Goal: Transaction & Acquisition: Purchase product/service

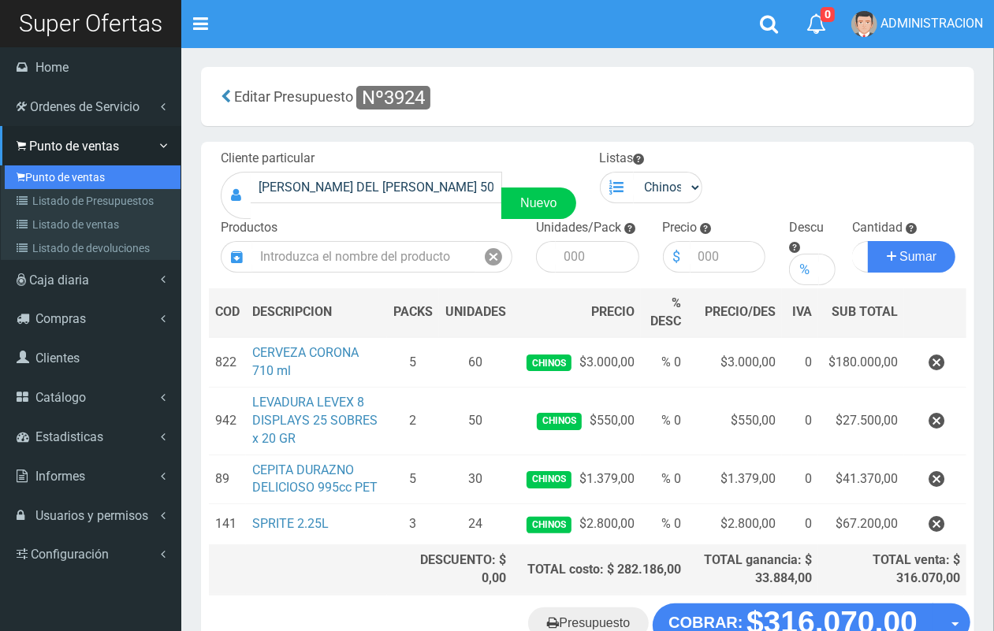
click at [53, 177] on link "Punto de ventas" at bounding box center [93, 177] width 176 height 24
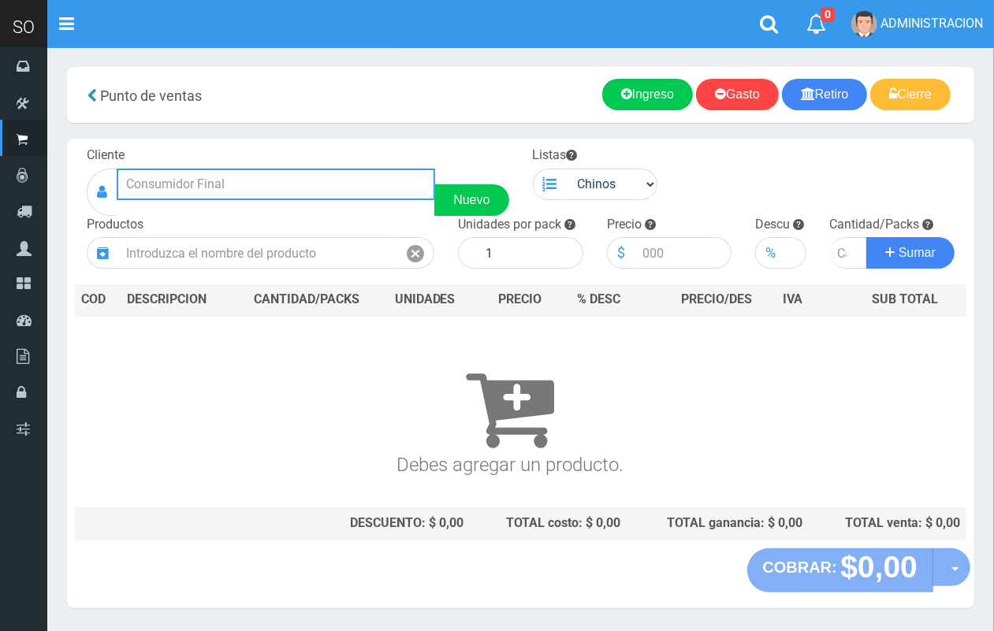
click at [233, 182] on input "text" at bounding box center [276, 185] width 318 height 32
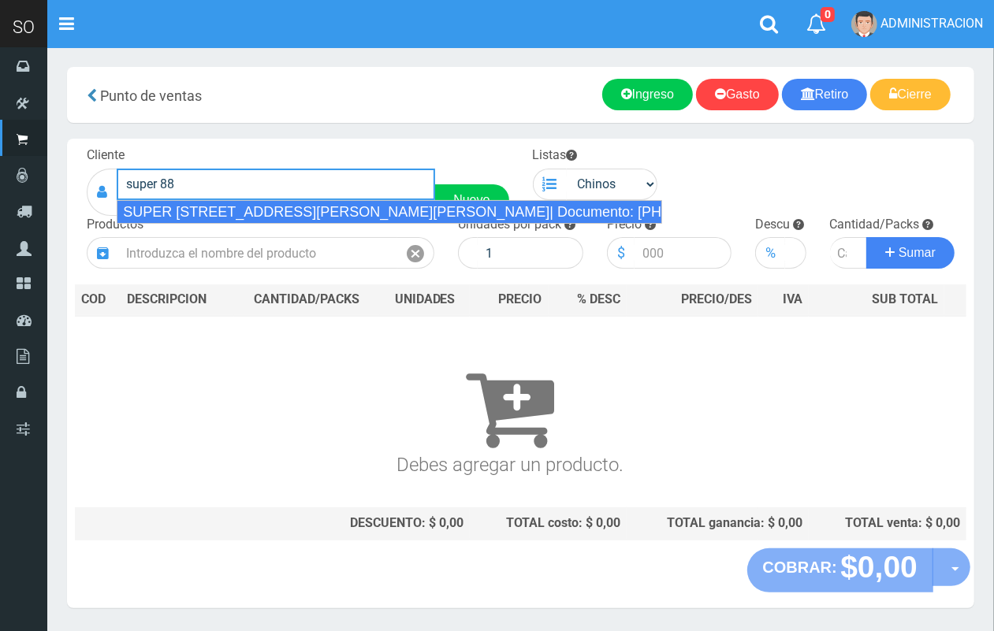
click at [360, 217] on div "SUPER 88 CALLE 32 2800 SOFIA (ZARATE)| Documento: 5466333669 | Teléfono:" at bounding box center [389, 212] width 545 height 24
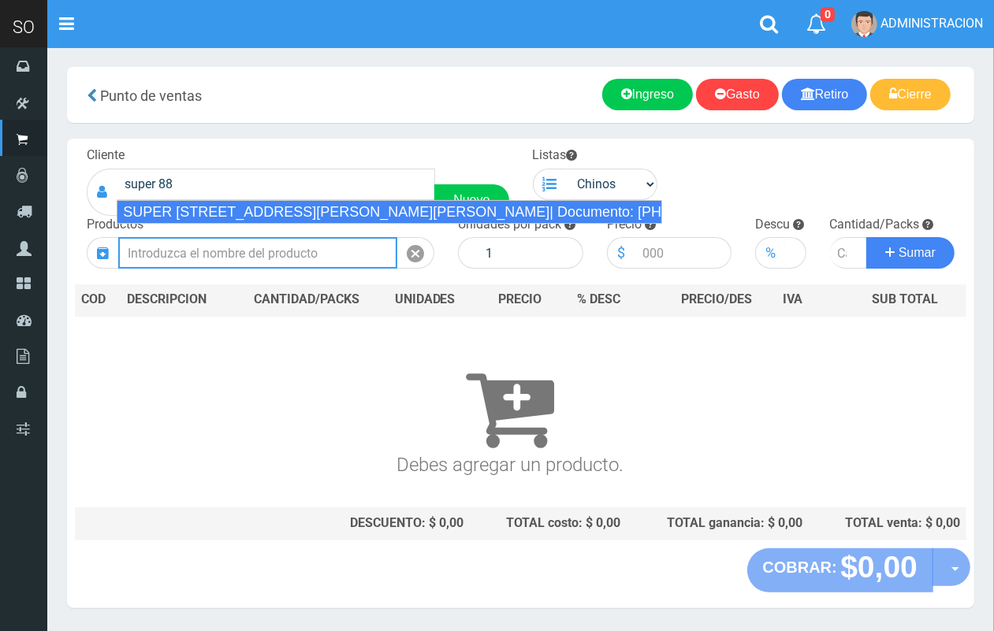
type input "SUPER 88 CALLE 32 2800 SOFIA (ZARATE)| Documento: 5466333669 | Teléfono:"
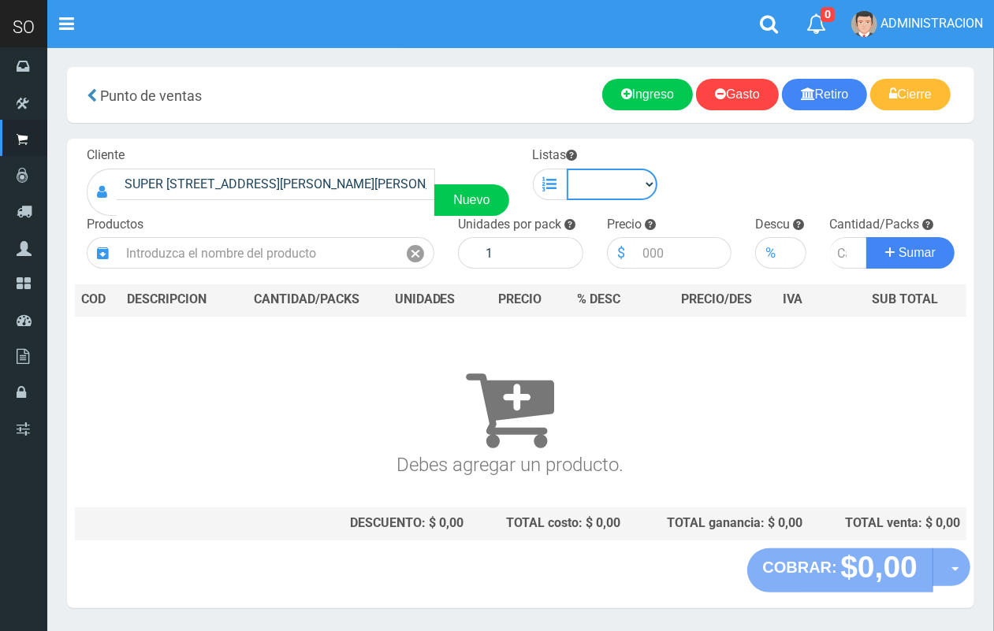
click at [589, 191] on select "Chinos . ." at bounding box center [611, 185] width 91 height 32
click at [566, 169] on select "Chinos . ." at bounding box center [611, 185] width 91 height 32
click at [585, 199] on select "Chinos . ." at bounding box center [611, 185] width 91 height 32
select select "1"
click at [566, 169] on select "Chinos . ." at bounding box center [611, 185] width 91 height 32
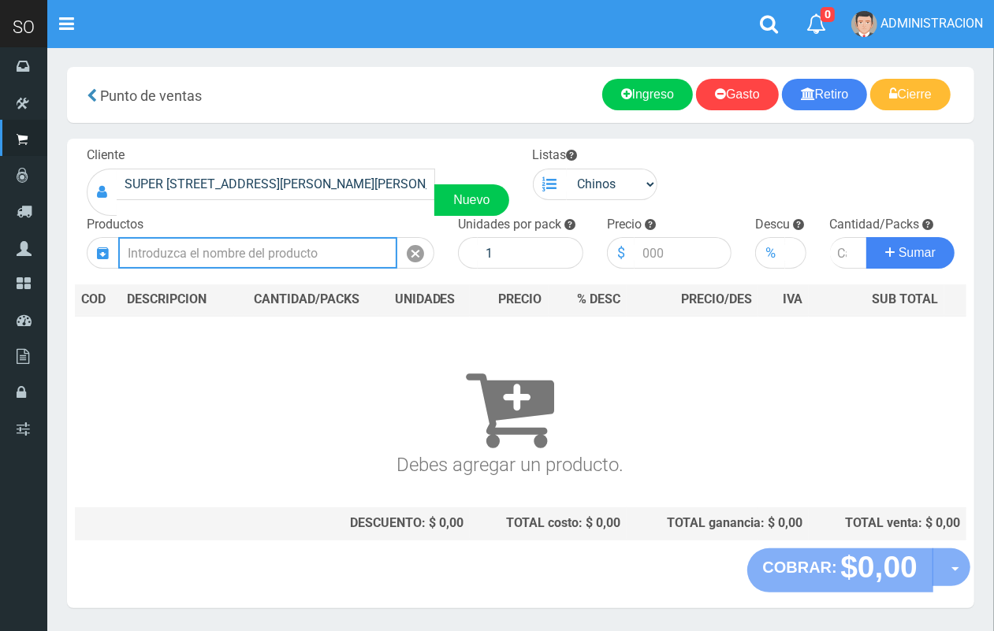
drag, startPoint x: 310, startPoint y: 258, endPoint x: 186, endPoint y: 9, distance: 277.3
click at [308, 257] on input "text" at bounding box center [257, 253] width 279 height 32
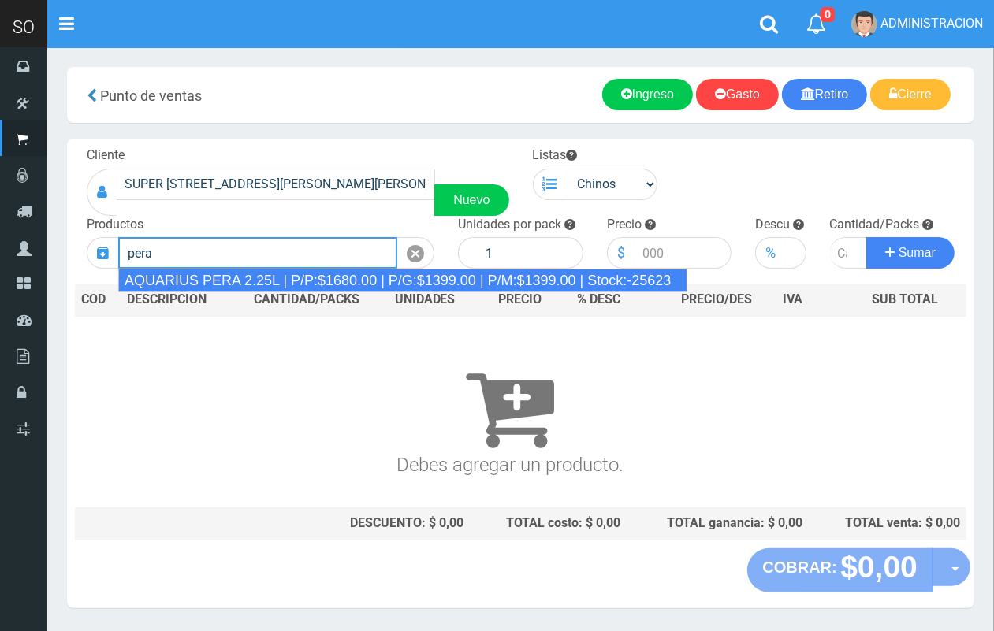
click at [311, 281] on div "AQUARIUS PERA 2.25L | P/P:$1680.00 | P/G:$1399.00 | P/M:$1399.00 | Stock:-25623" at bounding box center [402, 281] width 569 height 24
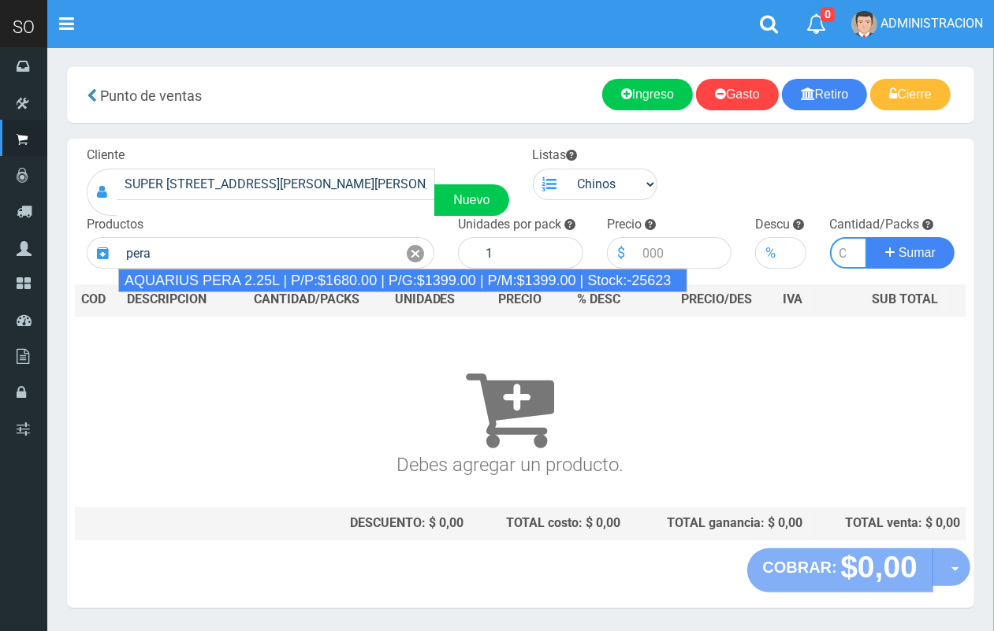
type input "AQUARIUS PERA 2.25L | P/P:$1680.00 | P/G:$1399.00 | P/M:$1399.00 | Stock:-25623"
type input "6"
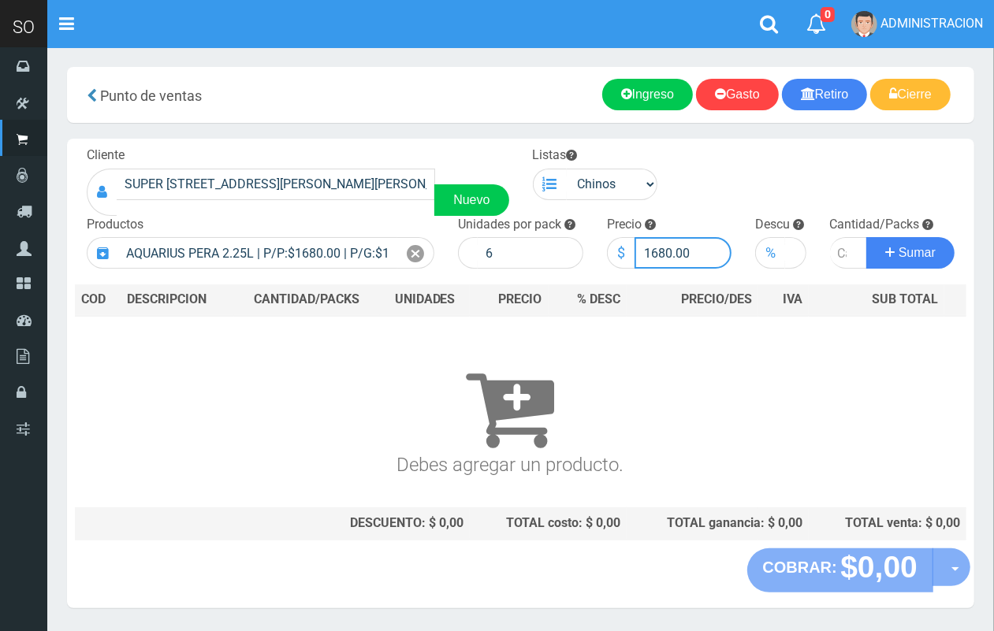
drag, startPoint x: 671, startPoint y: 245, endPoint x: 652, endPoint y: 246, distance: 18.9
click at [652, 246] on input "1680.00" at bounding box center [683, 253] width 98 height 32
type input "1560.00"
click at [833, 253] on input "number" at bounding box center [849, 253] width 38 height 32
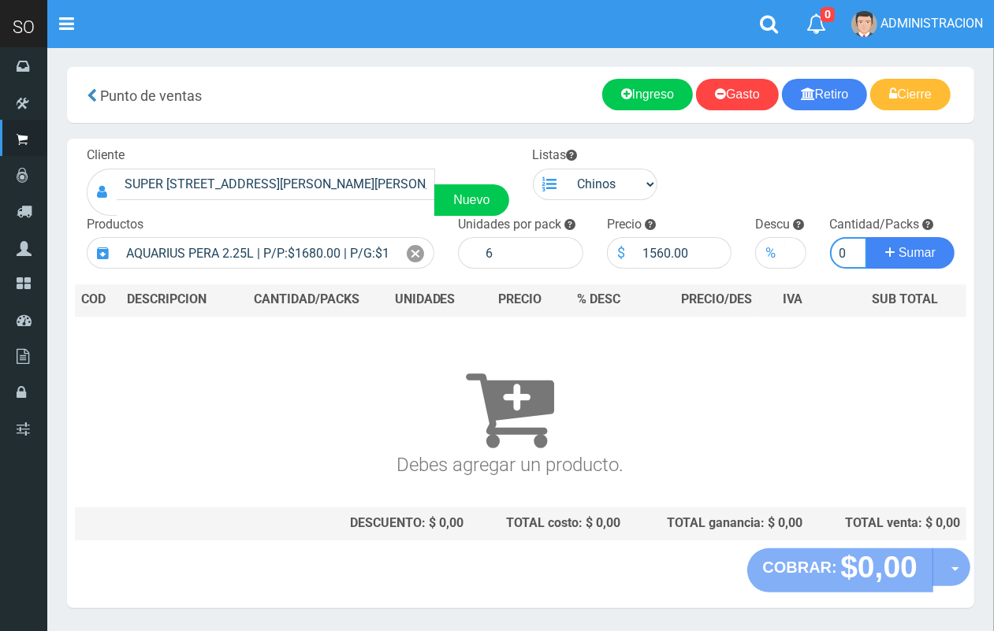
type input "20"
click at [866, 237] on button "Sumar" at bounding box center [910, 253] width 88 height 32
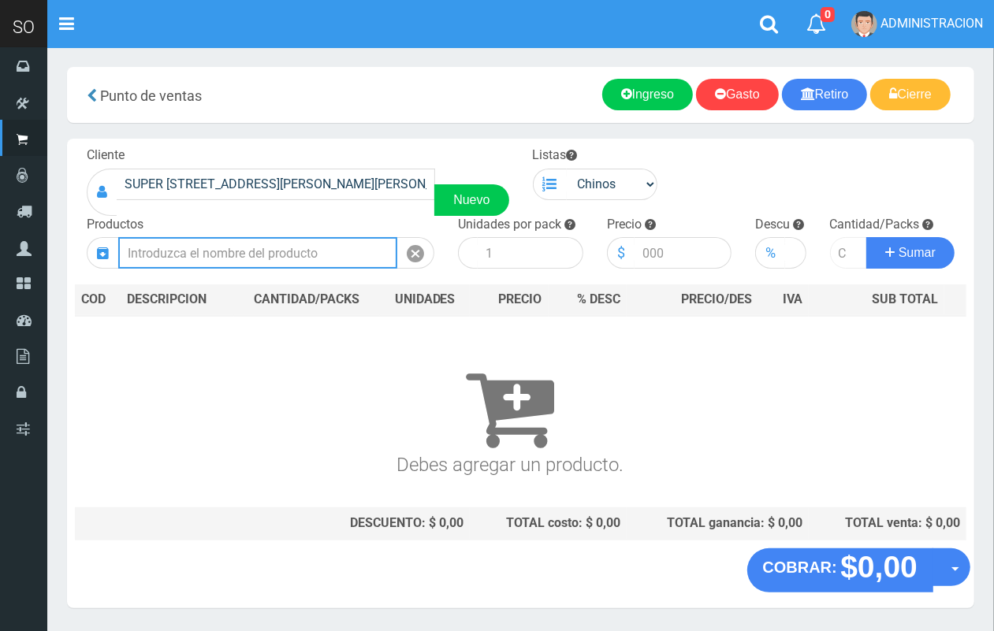
scroll to position [0, 0]
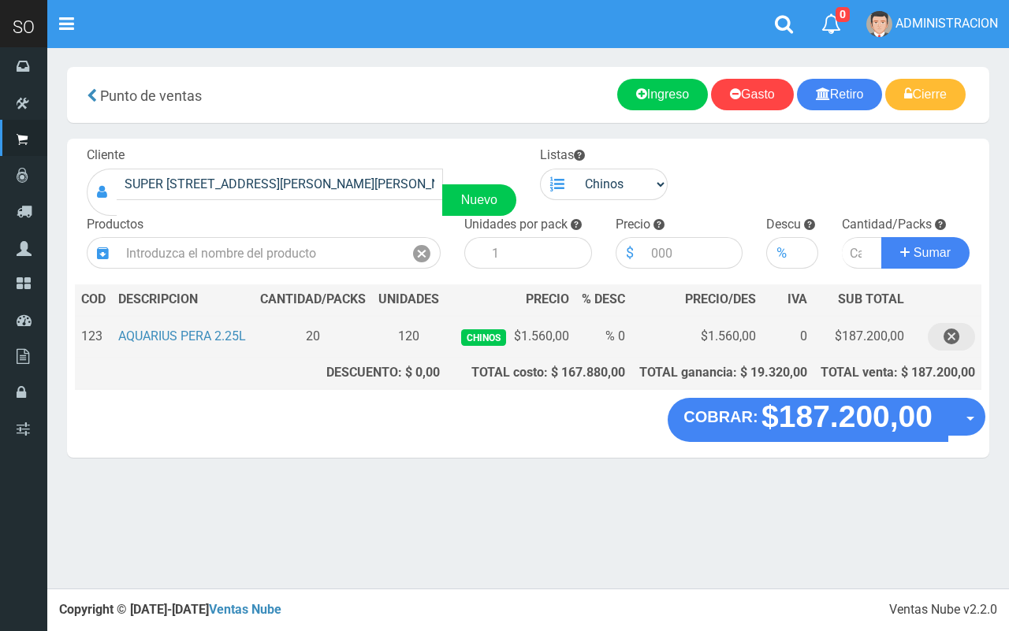
click at [962, 340] on button "button" at bounding box center [950, 337] width 47 height 28
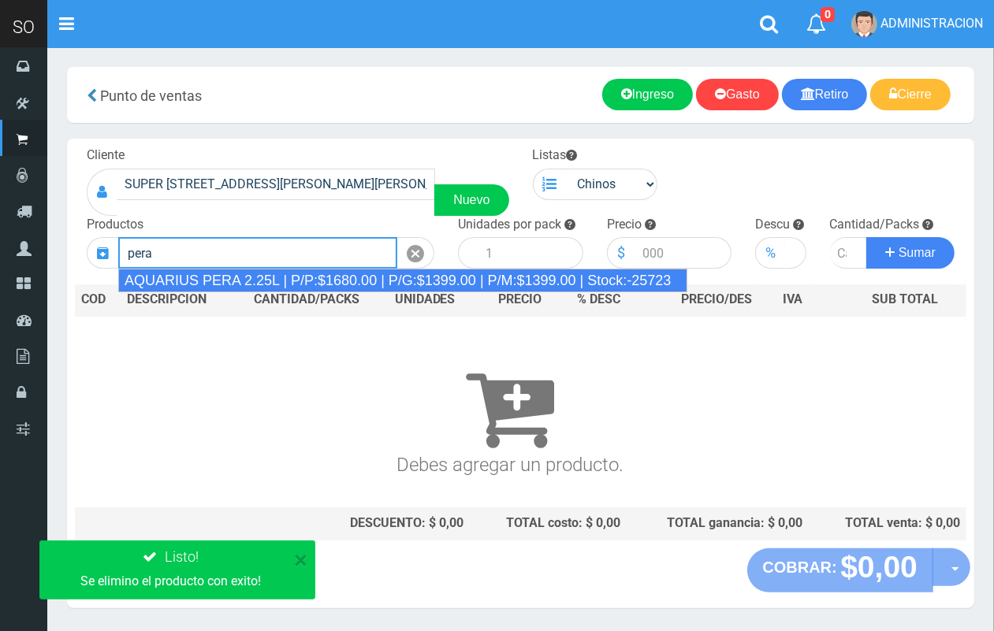
click at [365, 280] on div "AQUARIUS PERA 2.25L | P/P:$1680.00 | P/G:$1399.00 | P/M:$1399.00 | Stock:-25723" at bounding box center [402, 281] width 569 height 24
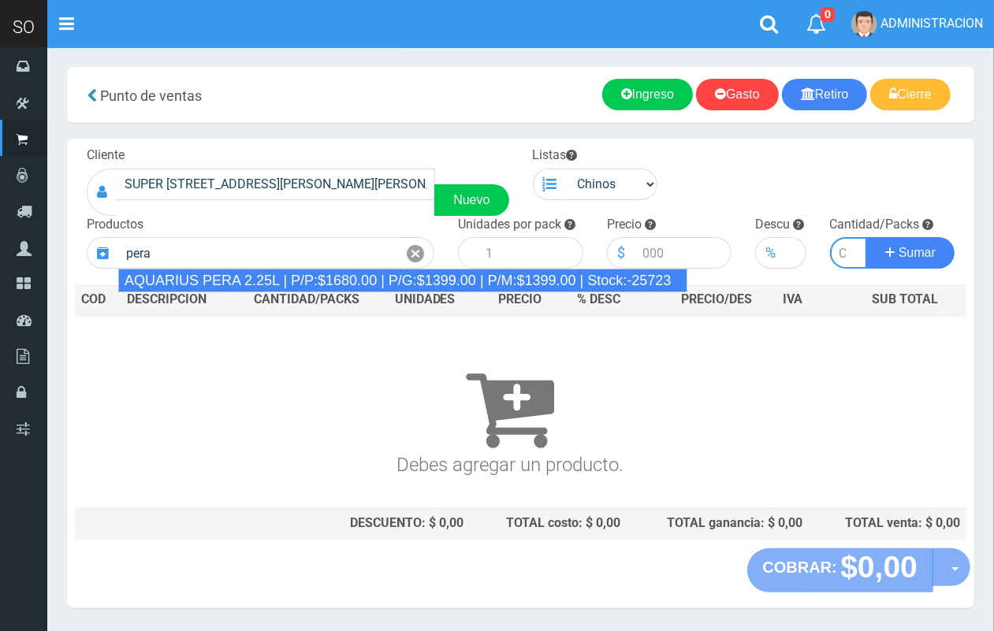
type input "AQUARIUS PERA 2.25L | P/P:$1680.00 | P/G:$1399.00 | P/M:$1399.00 | Stock:-25723"
type input "6"
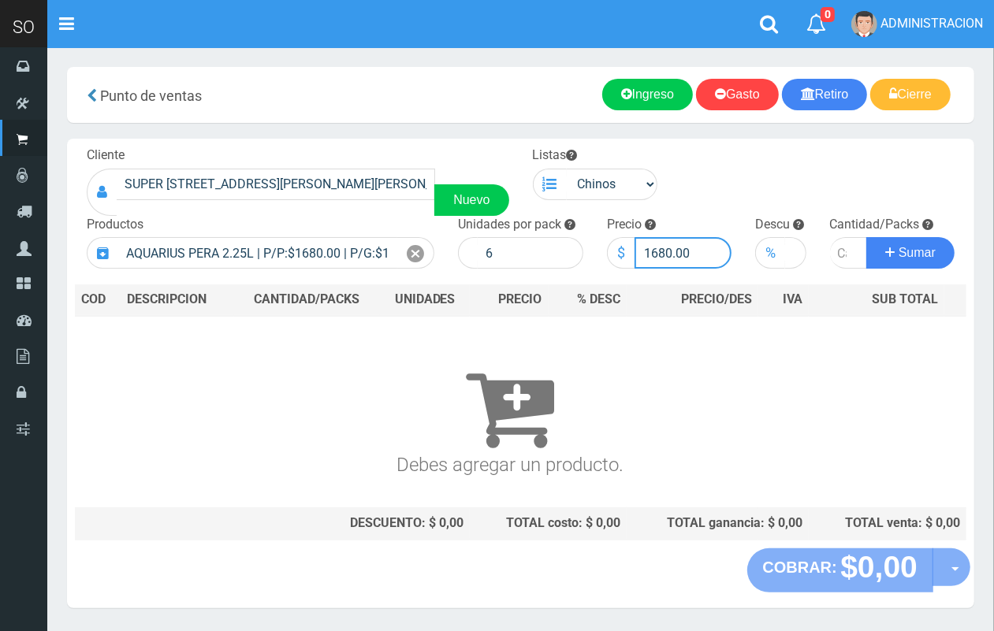
drag, startPoint x: 668, startPoint y: 246, endPoint x: 656, endPoint y: 245, distance: 12.6
click at [655, 245] on input "1680.00" at bounding box center [683, 253] width 98 height 32
click at [659, 248] on input "16560.00" at bounding box center [683, 253] width 98 height 32
type input "1560.00"
click at [834, 246] on input "number" at bounding box center [849, 253] width 38 height 32
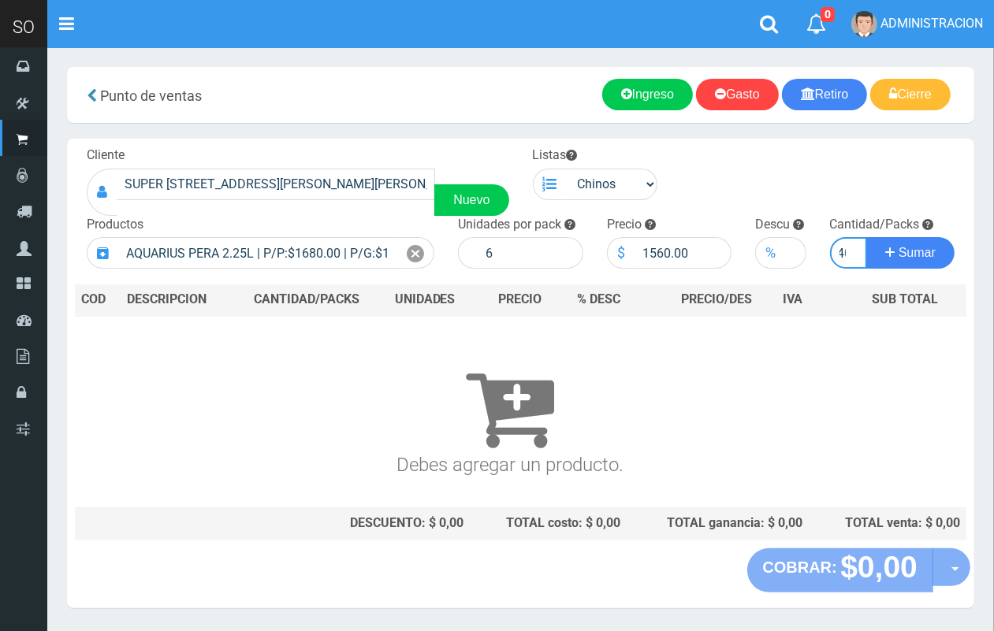
scroll to position [0, 9]
type input "40"
click at [866, 237] on button "Sumar" at bounding box center [910, 253] width 88 height 32
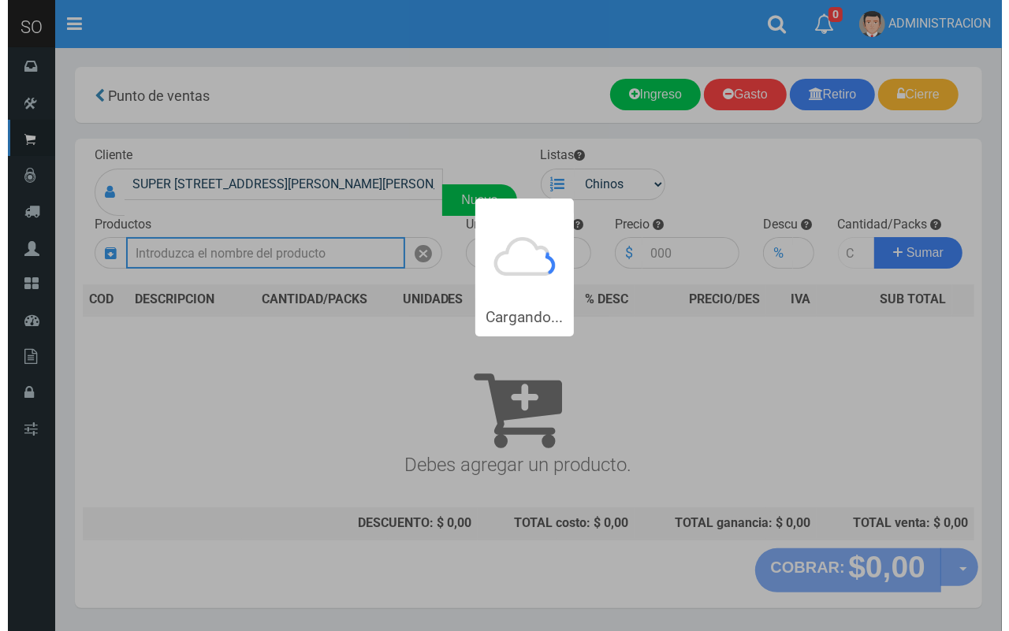
scroll to position [0, 0]
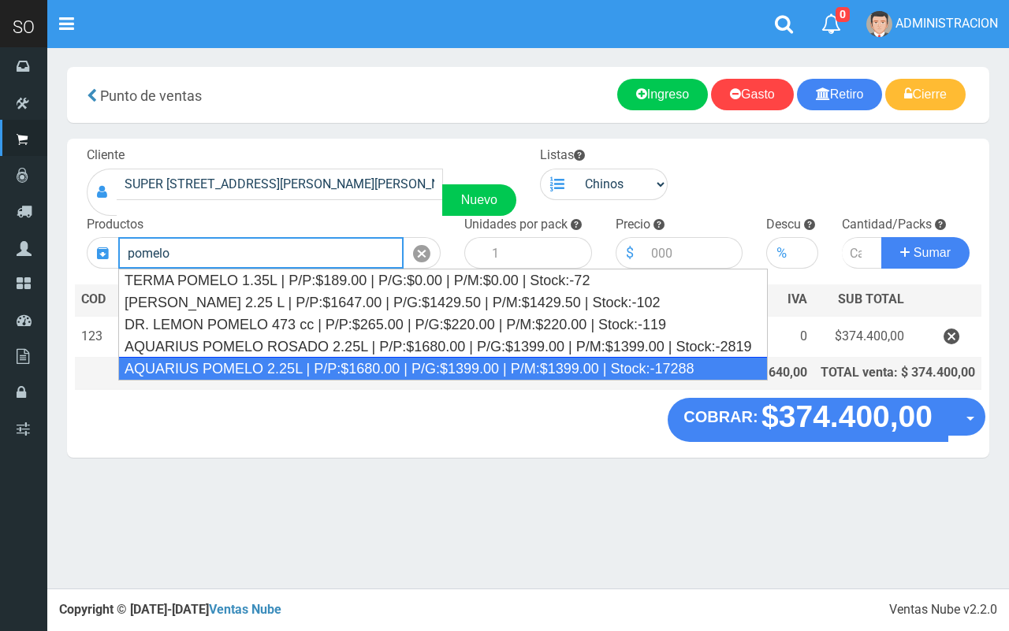
drag, startPoint x: 244, startPoint y: 366, endPoint x: 537, endPoint y: 269, distance: 308.0
click at [244, 367] on div "AQUARIUS POMELO 2.25L | P/P:$1680.00 | P/G:$1399.00 | P/M:$1399.00 | Stock:-172…" at bounding box center [442, 369] width 649 height 24
type input "AQUARIUS POMELO 2.25L | P/P:$1680.00 | P/G:$1399.00 | P/M:$1399.00 | Stock:-172…"
type input "6"
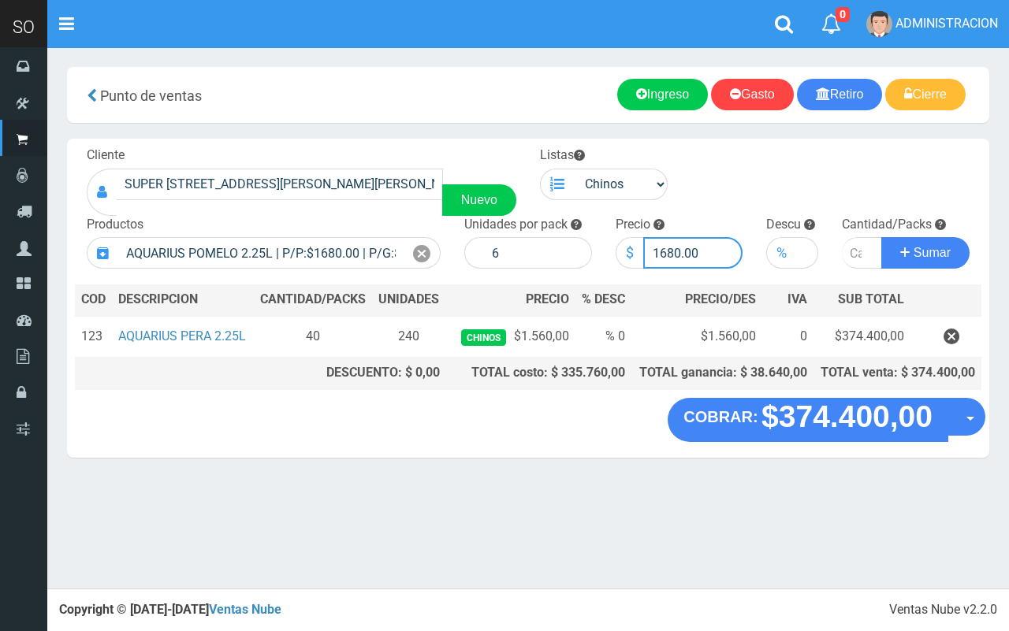
drag, startPoint x: 676, startPoint y: 250, endPoint x: 666, endPoint y: 249, distance: 10.3
click at [664, 249] on input "1680.00" at bounding box center [693, 253] width 100 height 32
click at [664, 251] on input "16560.00" at bounding box center [693, 253] width 100 height 32
type input "1560.00"
click at [849, 252] on input "number" at bounding box center [861, 253] width 40 height 32
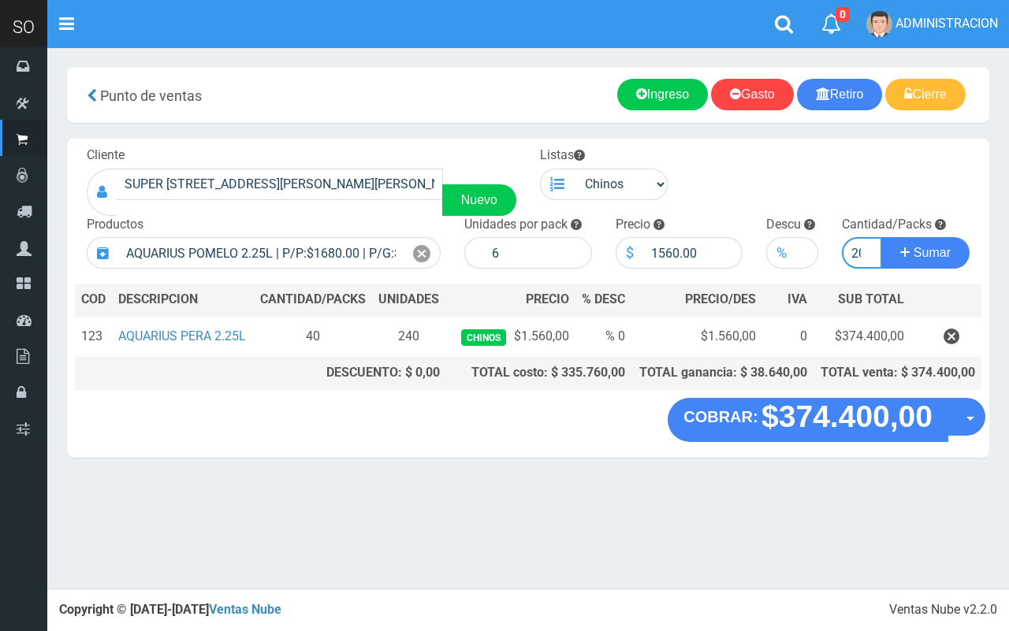
scroll to position [0, 6]
type input "20"
click at [881, 237] on button "Sumar" at bounding box center [925, 253] width 88 height 32
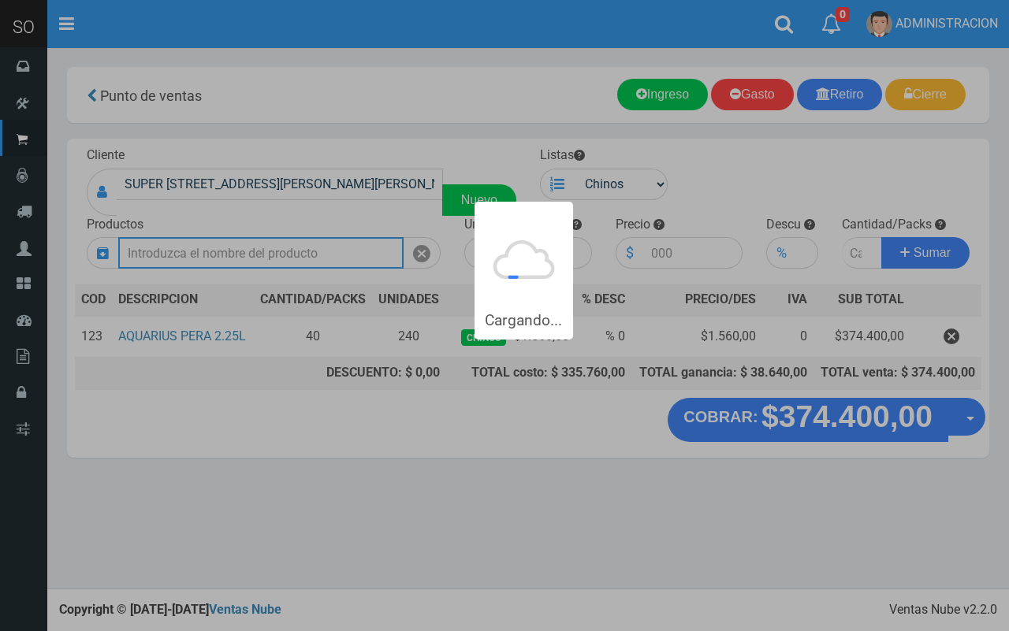
scroll to position [0, 0]
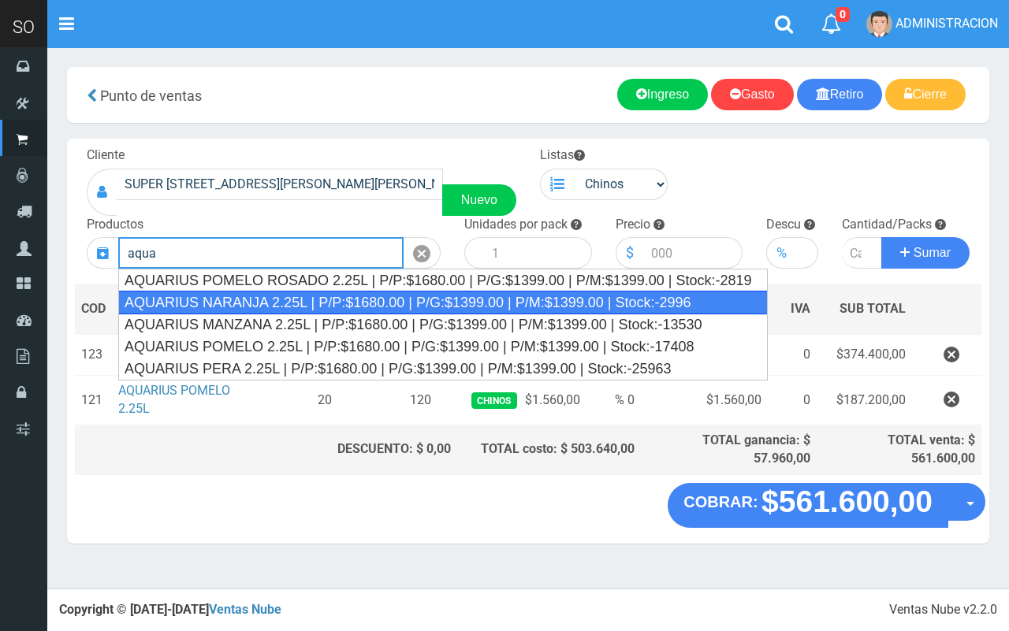
click at [557, 302] on div "AQUARIUS NARANJA 2.25L | P/P:$1680.00 | P/G:$1399.00 | P/M:$1399.00 | Stock:-29…" at bounding box center [442, 303] width 649 height 24
type input "AQUARIUS NARANJA 2.25L | P/P:$1680.00 | P/G:$1399.00 | P/M:$1399.00 | Stock:-29…"
type input "6"
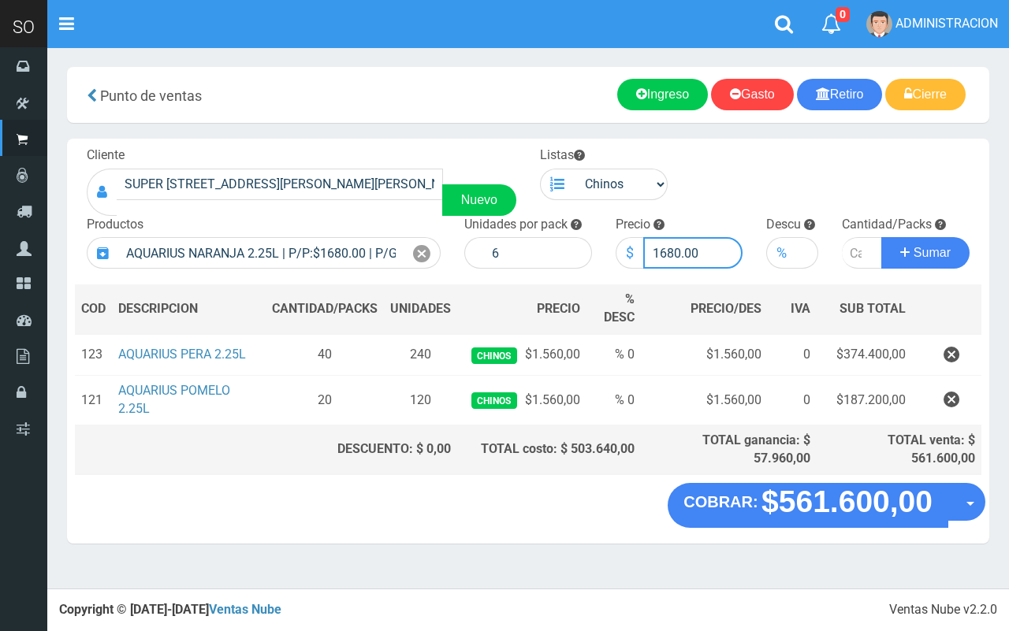
drag, startPoint x: 678, startPoint y: 253, endPoint x: 659, endPoint y: 256, distance: 18.4
click at [659, 256] on input "1680.00" at bounding box center [693, 253] width 100 height 32
type input "1560.00"
click at [853, 257] on input "number" at bounding box center [861, 253] width 40 height 32
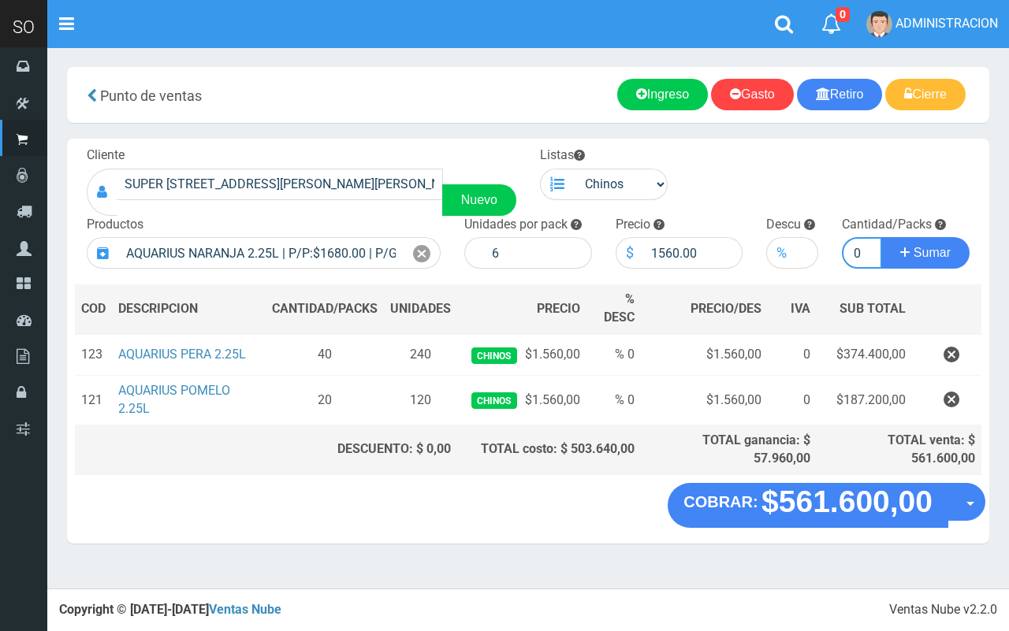
type input "10"
click at [881, 237] on button "Sumar" at bounding box center [925, 253] width 88 height 32
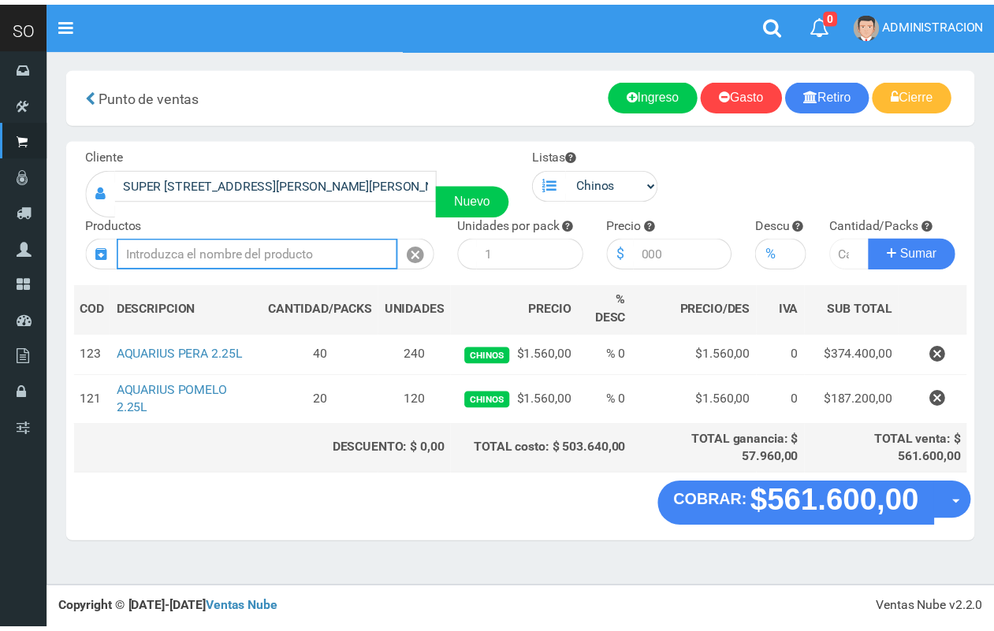
scroll to position [0, 0]
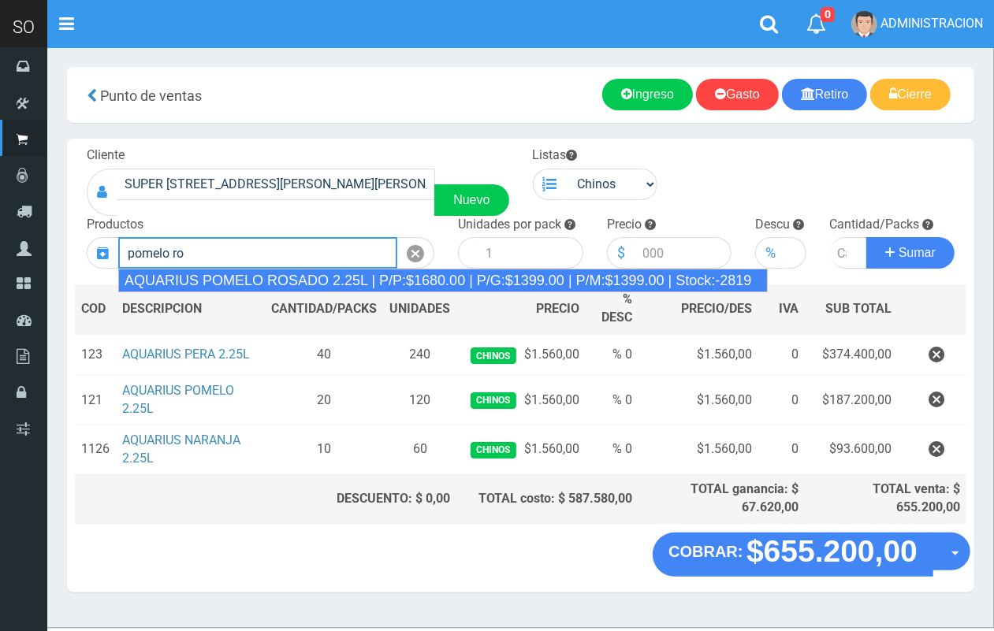
click at [327, 280] on div "AQUARIUS POMELO ROSADO 2.25L | P/P:$1680.00 | P/G:$1399.00 | P/M:$1399.00 | Sto…" at bounding box center [442, 281] width 649 height 24
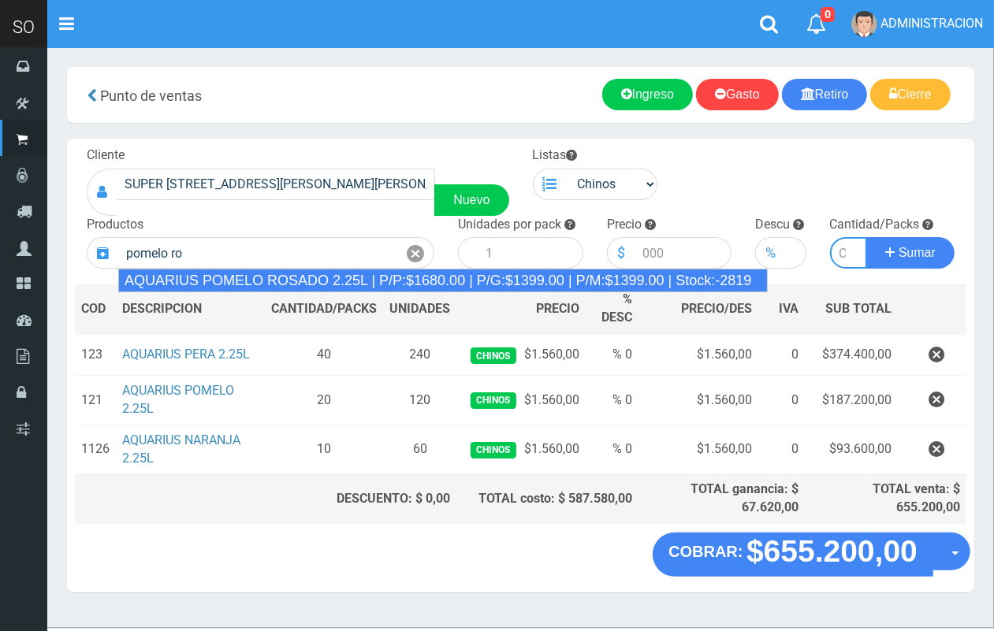
type input "AQUARIUS POMELO ROSADO 2.25L | P/P:$1680.00 | P/G:$1399.00 | P/M:$1399.00 | Sto…"
type input "6"
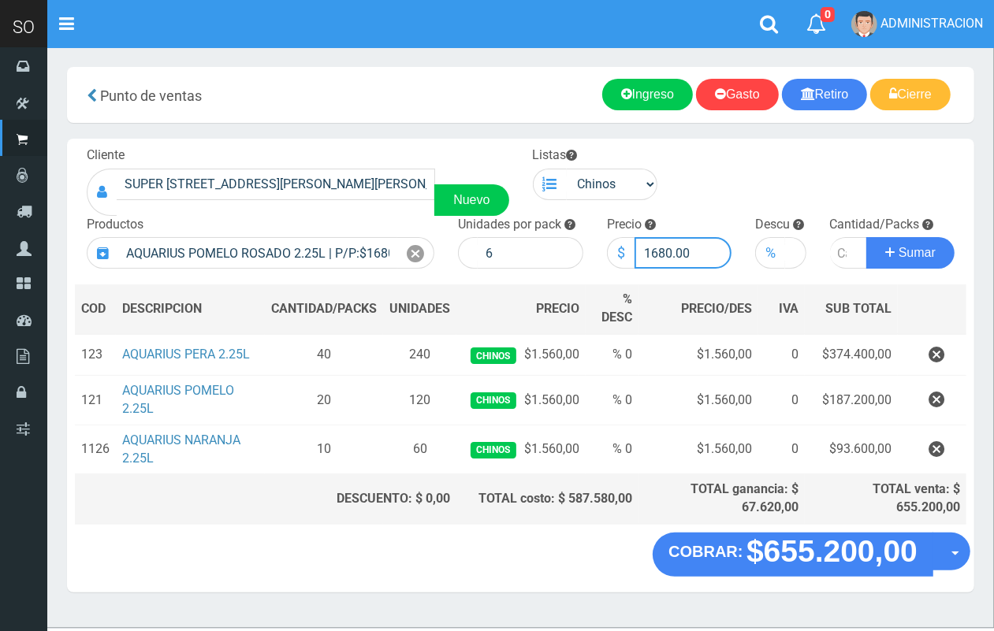
drag, startPoint x: 670, startPoint y: 256, endPoint x: 654, endPoint y: 256, distance: 16.5
click at [654, 256] on input "1680.00" at bounding box center [683, 253] width 98 height 32
click at [659, 252] on input "16560.00" at bounding box center [683, 253] width 98 height 32
type input "1560.00"
click at [839, 247] on input "number" at bounding box center [849, 253] width 38 height 32
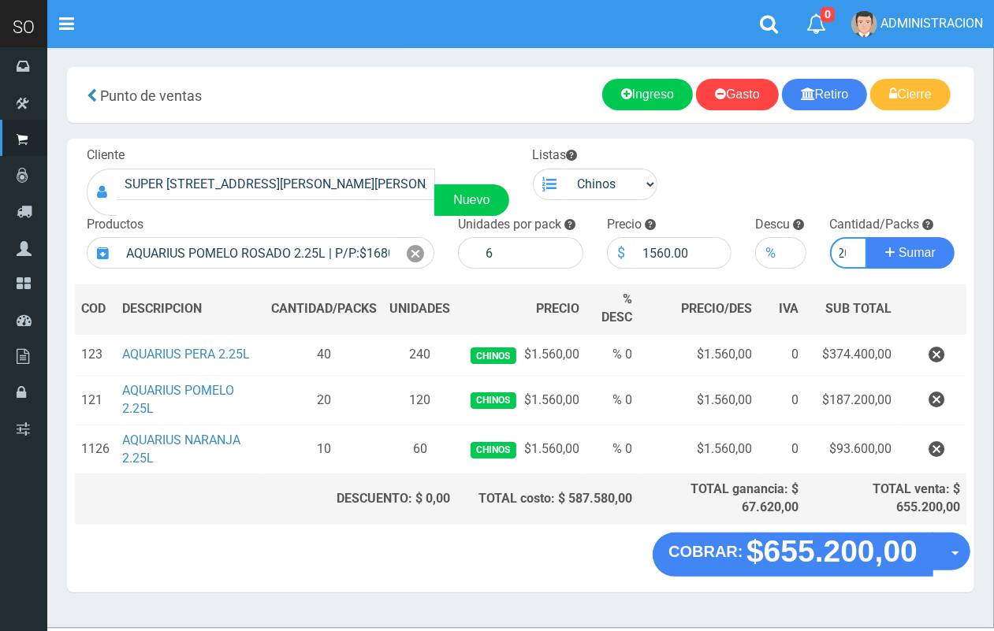
scroll to position [0, 9]
type input "20"
click at [866, 237] on button "Sumar" at bounding box center [910, 253] width 88 height 32
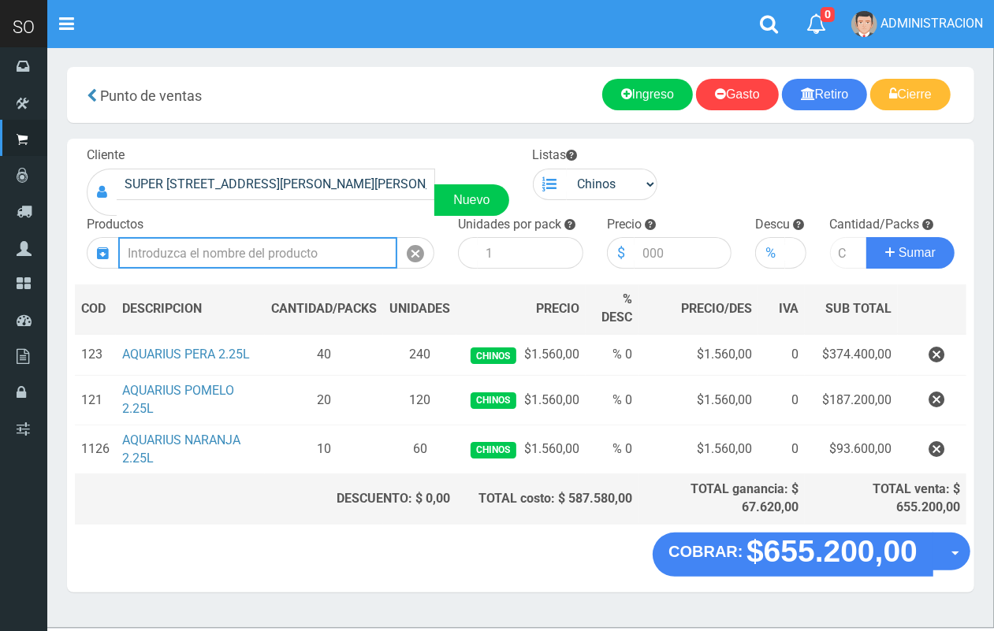
scroll to position [0, 0]
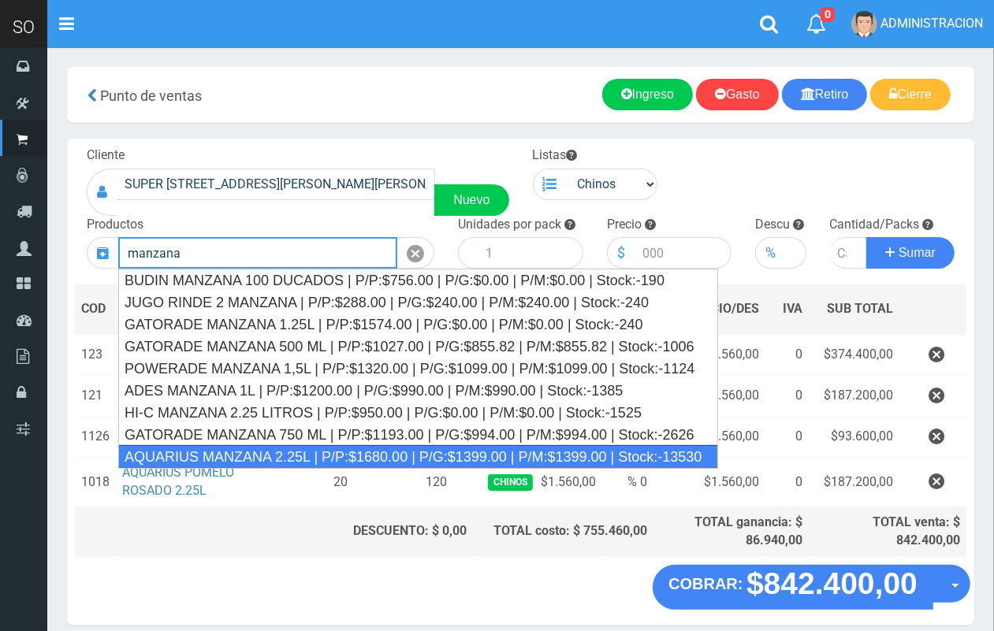
click at [347, 458] on div "AQUARIUS MANZANA 2.25L | P/P:$1680.00 | P/G:$1399.00 | P/M:$1399.00 | Stock:-13…" at bounding box center [418, 457] width 600 height 24
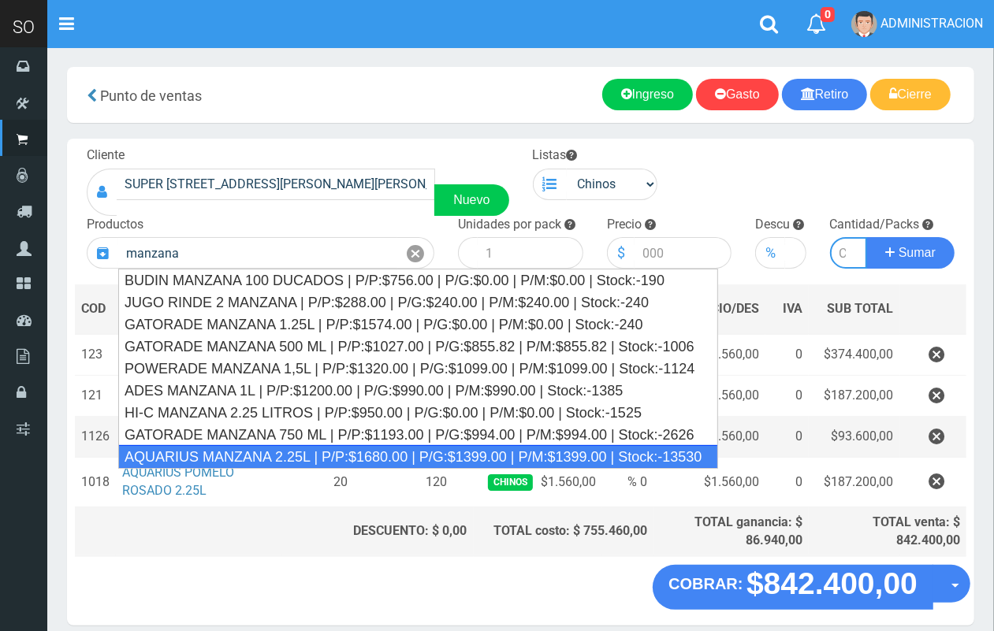
type input "AQUARIUS MANZANA 2.25L | P/P:$1680.00 | P/G:$1399.00 | P/M:$1399.00 | Stock:-13…"
type input "6"
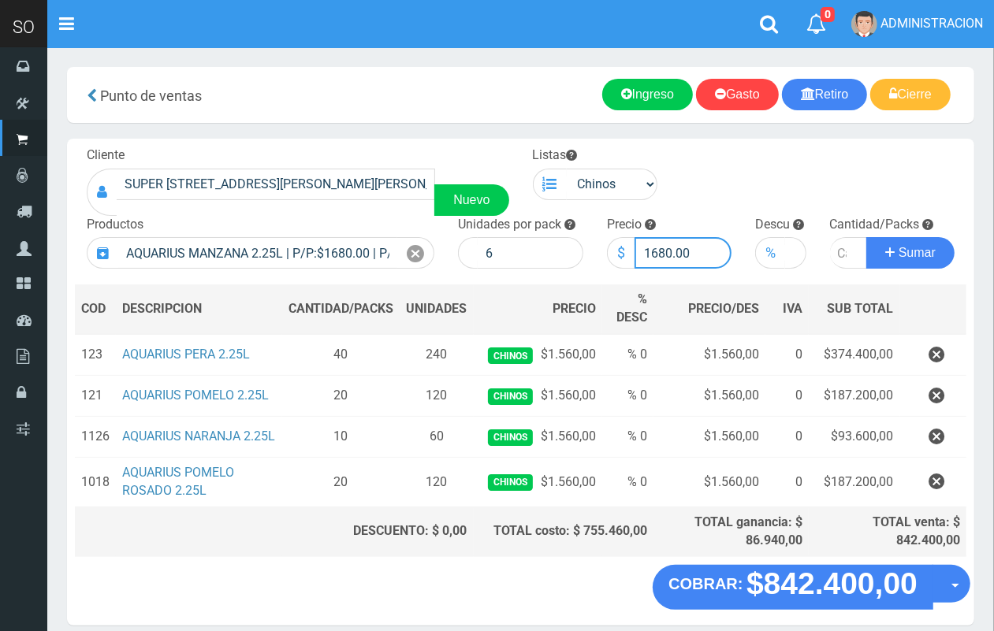
drag, startPoint x: 668, startPoint y: 254, endPoint x: 655, endPoint y: 253, distance: 13.4
click at [652, 253] on input "1680.00" at bounding box center [683, 253] width 98 height 32
type input "1560.00"
click at [834, 251] on input "number" at bounding box center [849, 253] width 38 height 32
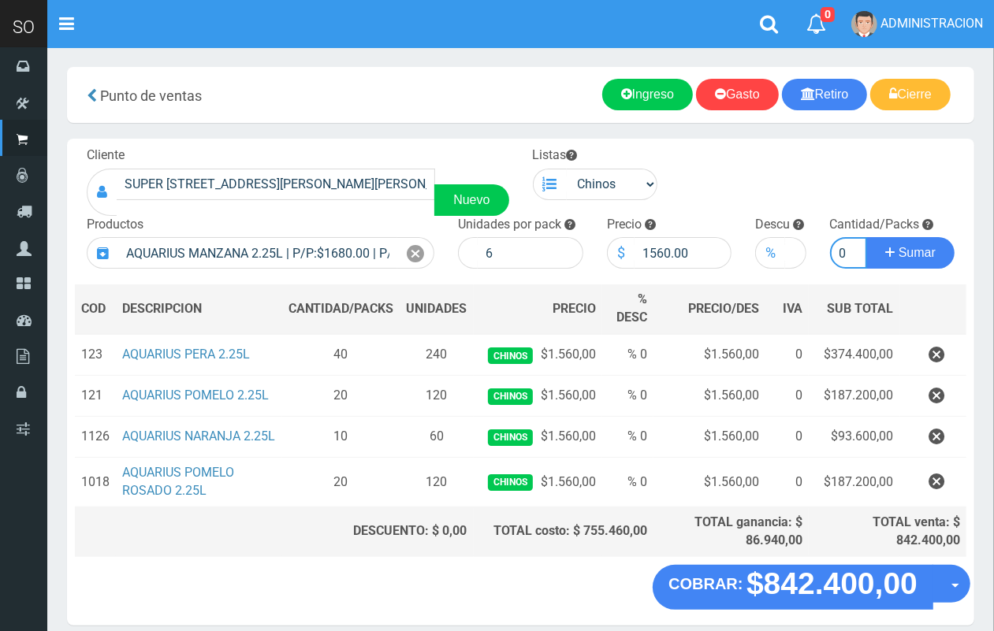
type input "20"
click at [866, 237] on button "Sumar" at bounding box center [910, 253] width 88 height 32
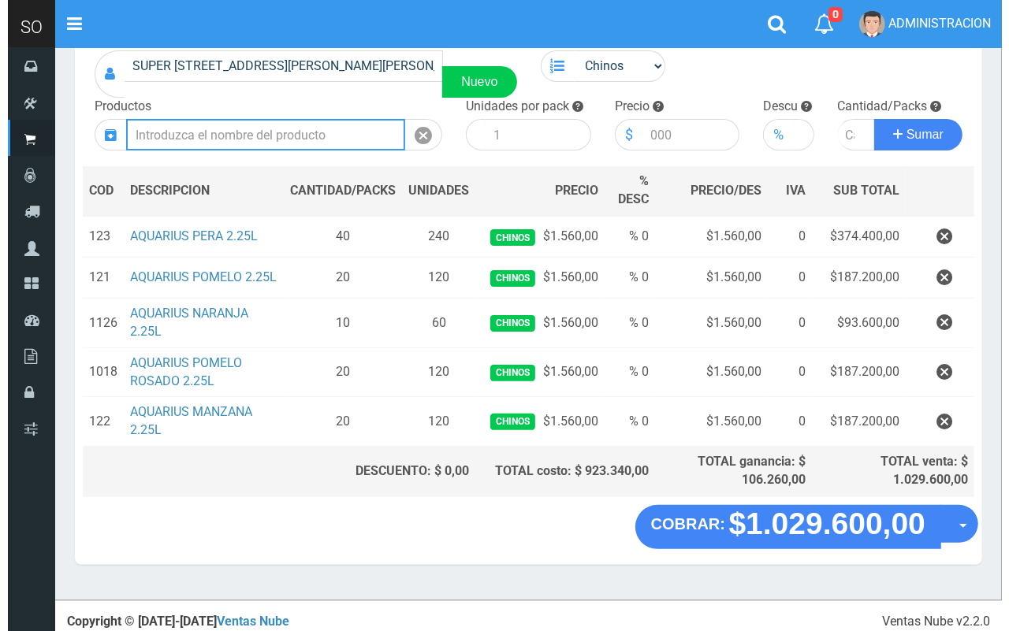
scroll to position [123, 0]
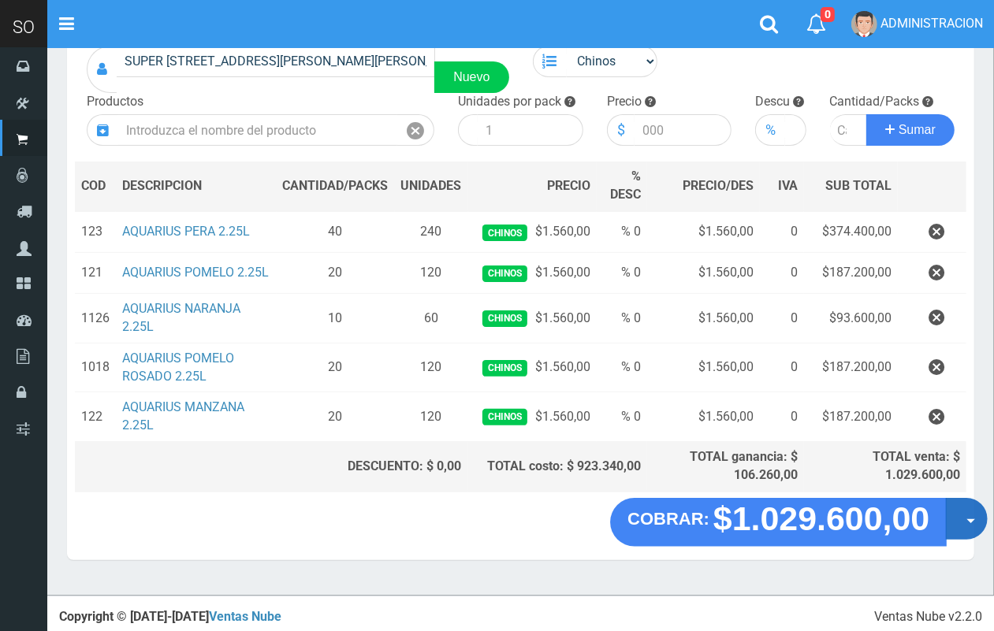
click at [977, 529] on button "Opciones" at bounding box center [966, 519] width 42 height 42
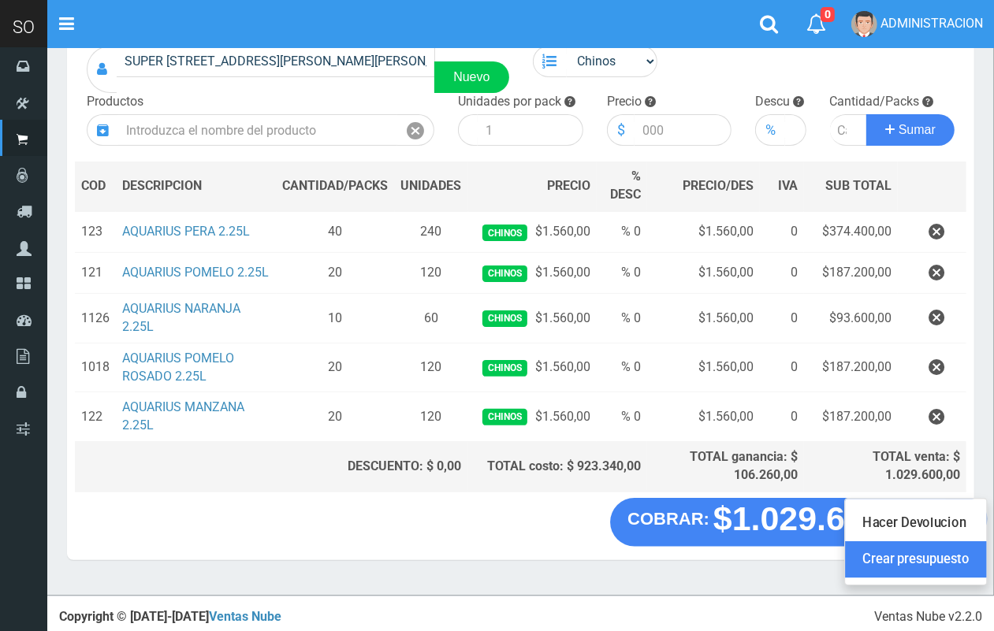
click at [949, 548] on link "Crear presupuesto" at bounding box center [915, 559] width 141 height 36
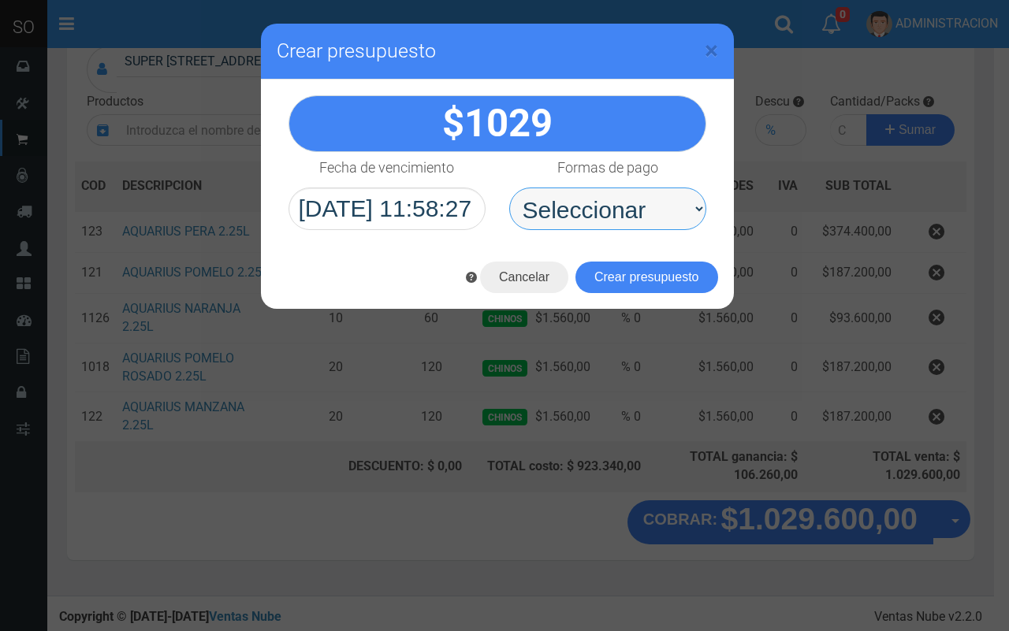
drag, startPoint x: 647, startPoint y: 213, endPoint x: 643, endPoint y: 229, distance: 17.0
click at [644, 213] on select "Seleccionar Efectivo Tarjeta de Crédito Depósito Débito" at bounding box center [607, 209] width 197 height 43
select select "Efectivo"
click at [509, 188] on select "Seleccionar Efectivo Tarjeta de Crédito Depósito Débito" at bounding box center [607, 209] width 197 height 43
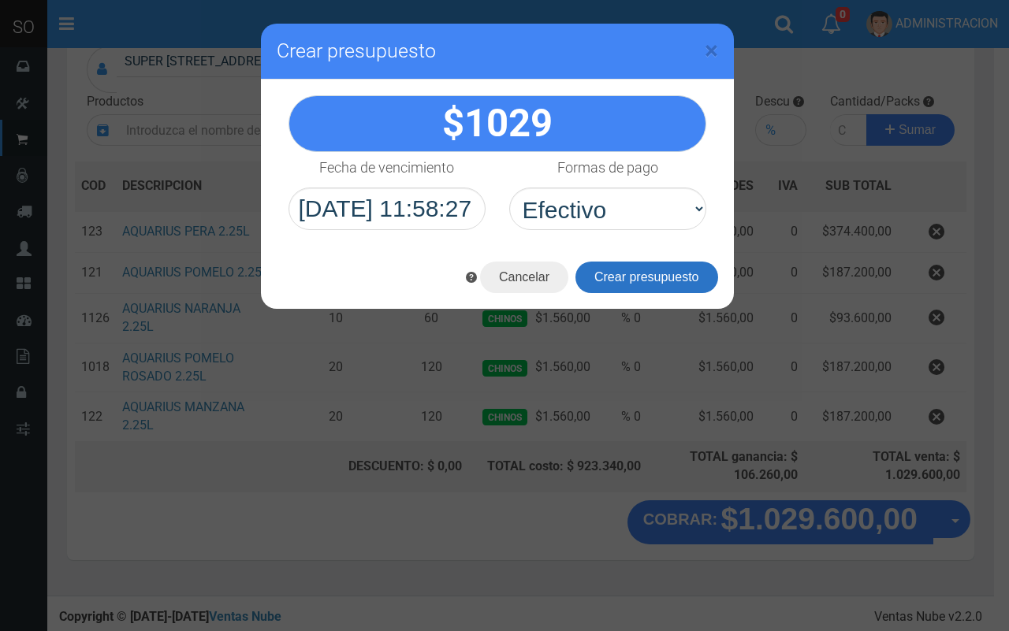
click at [632, 276] on button "Crear presupuesto" at bounding box center [646, 278] width 143 height 32
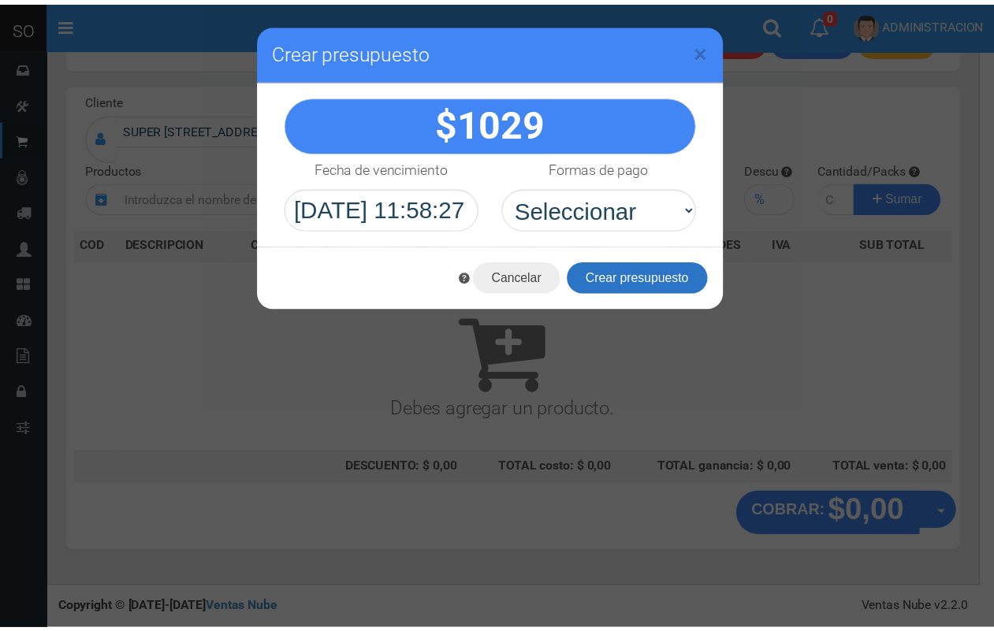
scroll to position [47, 0]
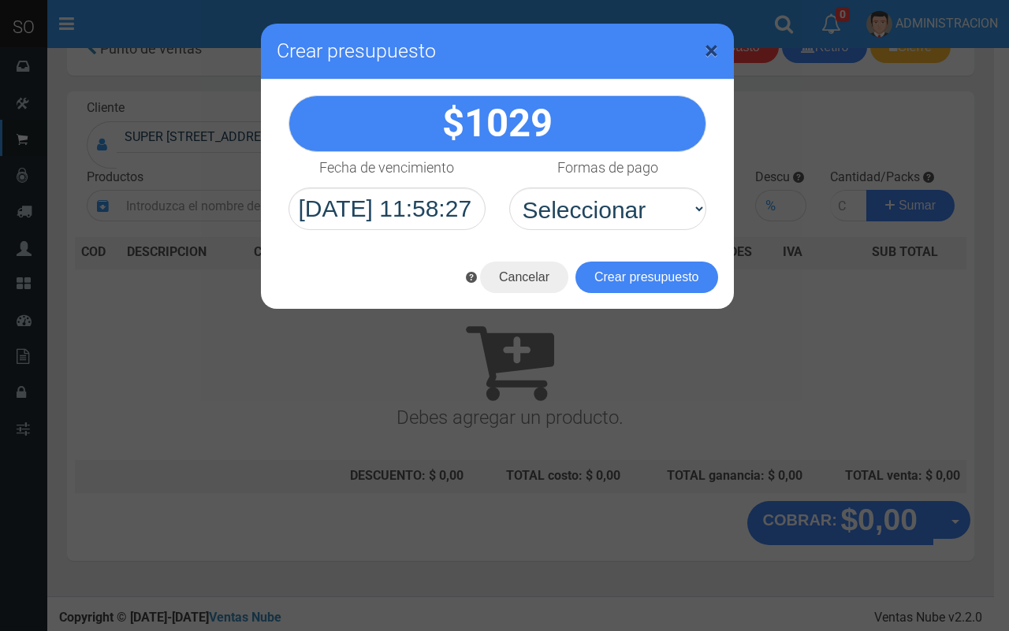
click at [714, 49] on span "×" at bounding box center [710, 50] width 13 height 30
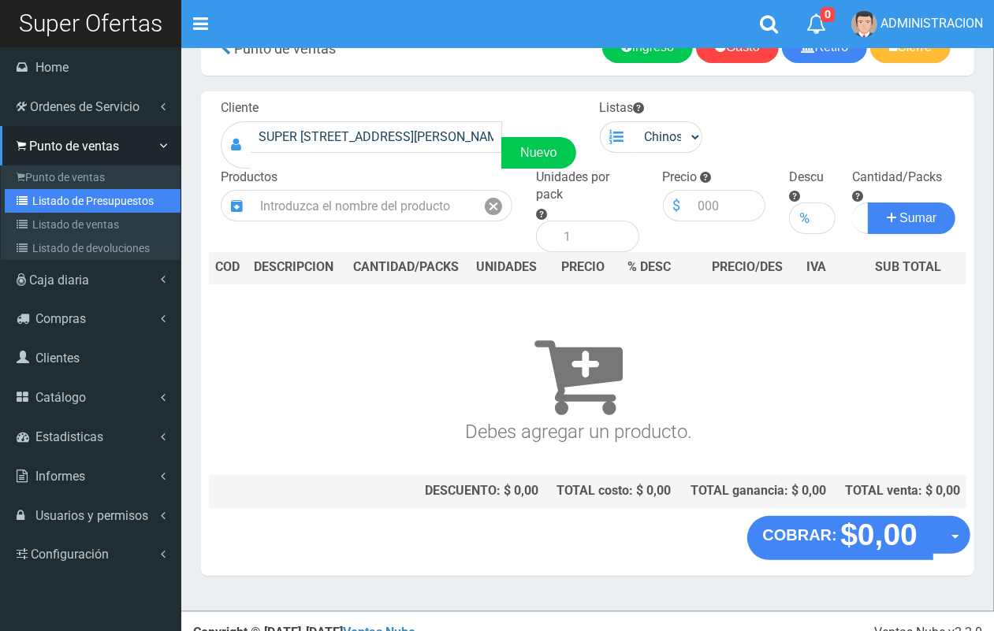
click at [72, 197] on link "Listado de Presupuestos" at bounding box center [93, 201] width 176 height 24
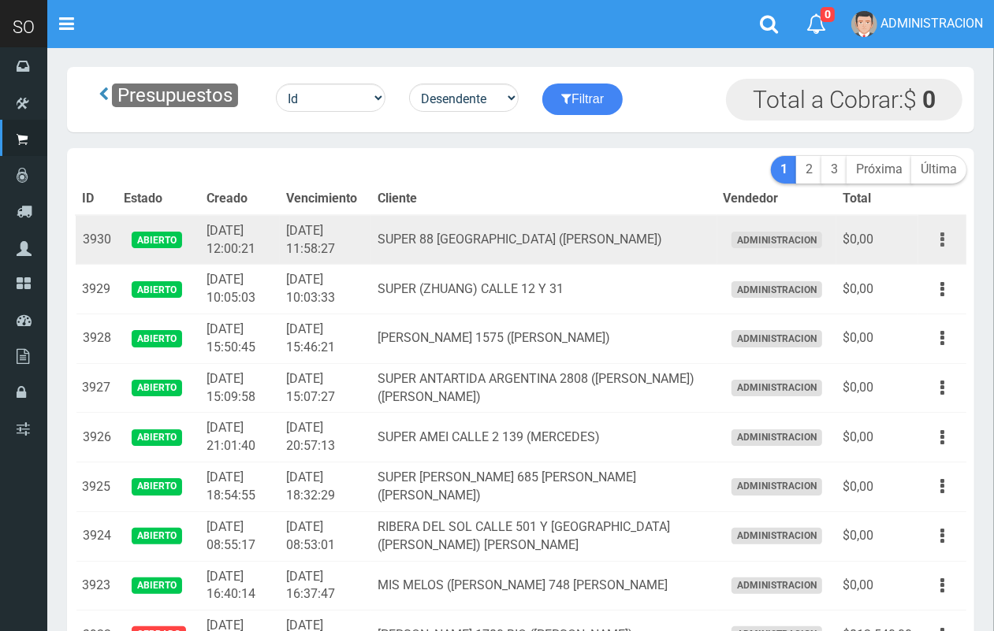
click at [944, 233] on button "button" at bounding box center [941, 240] width 35 height 28
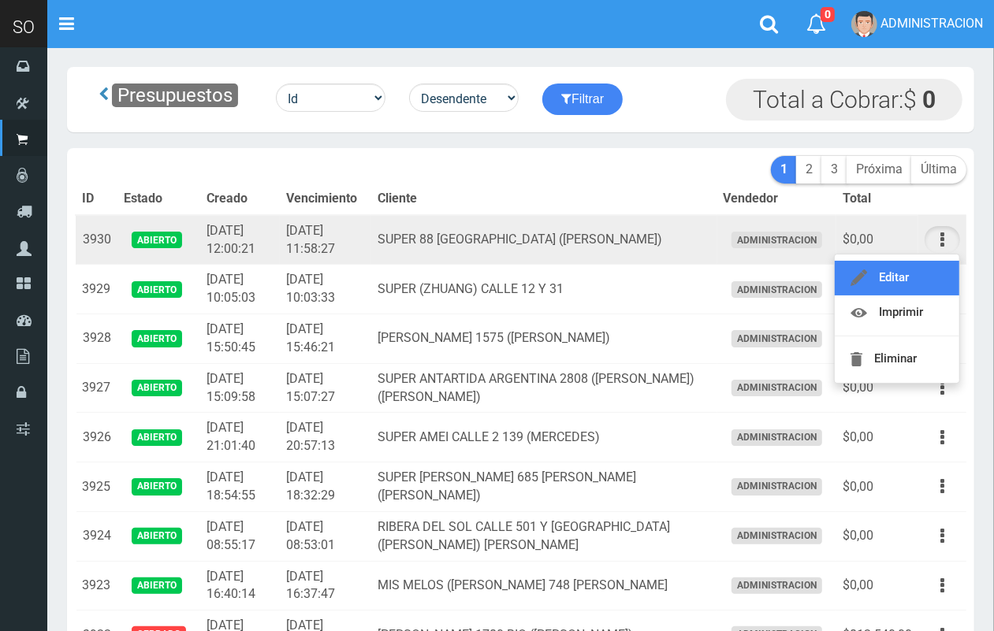
click at [896, 280] on link "Editar" at bounding box center [896, 278] width 124 height 35
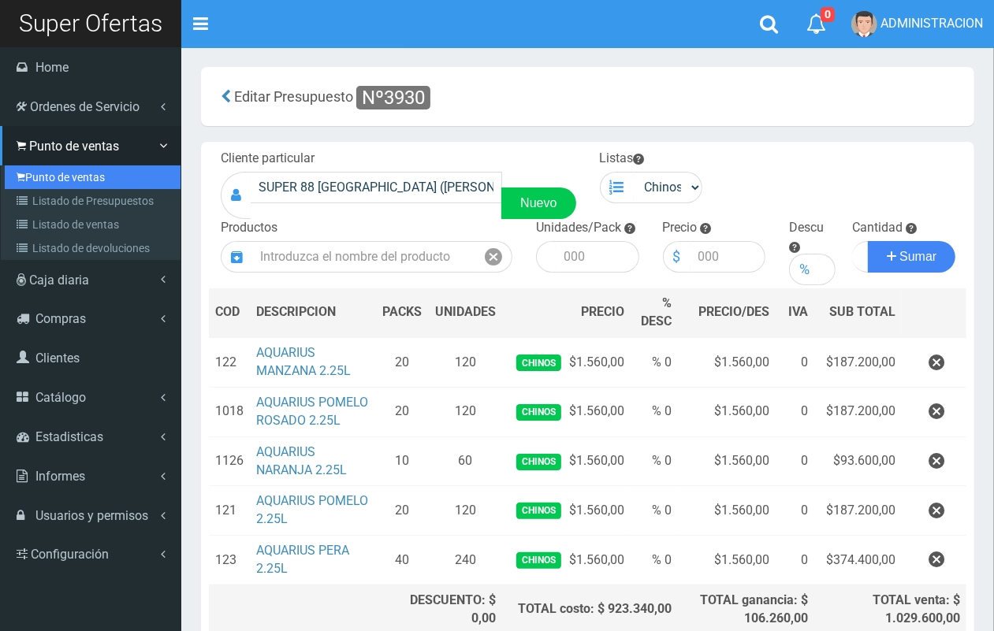
click at [77, 170] on link "Punto de ventas" at bounding box center [93, 177] width 176 height 24
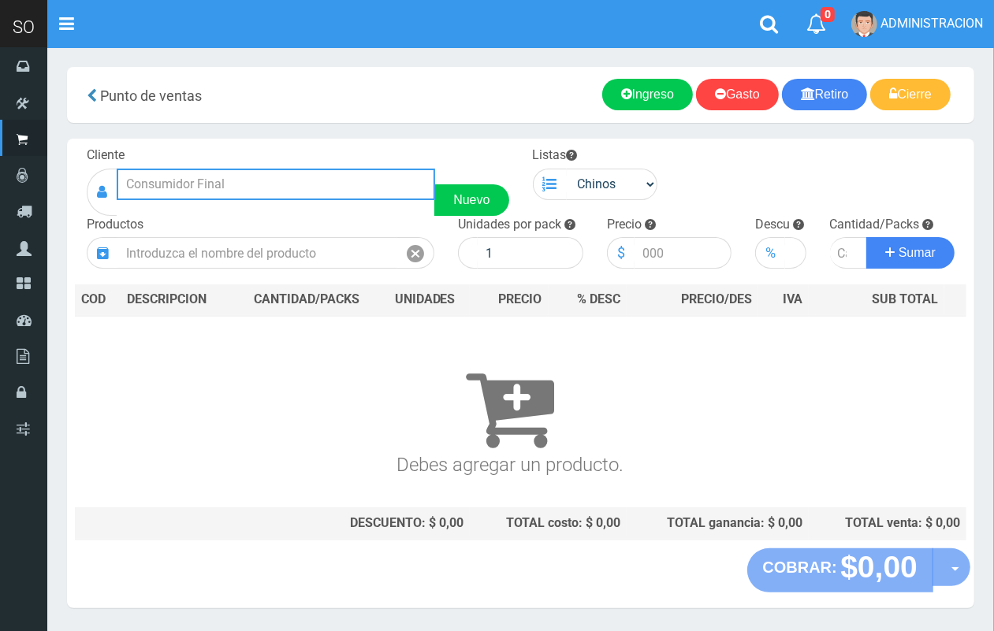
click at [339, 175] on input "text" at bounding box center [276, 185] width 318 height 32
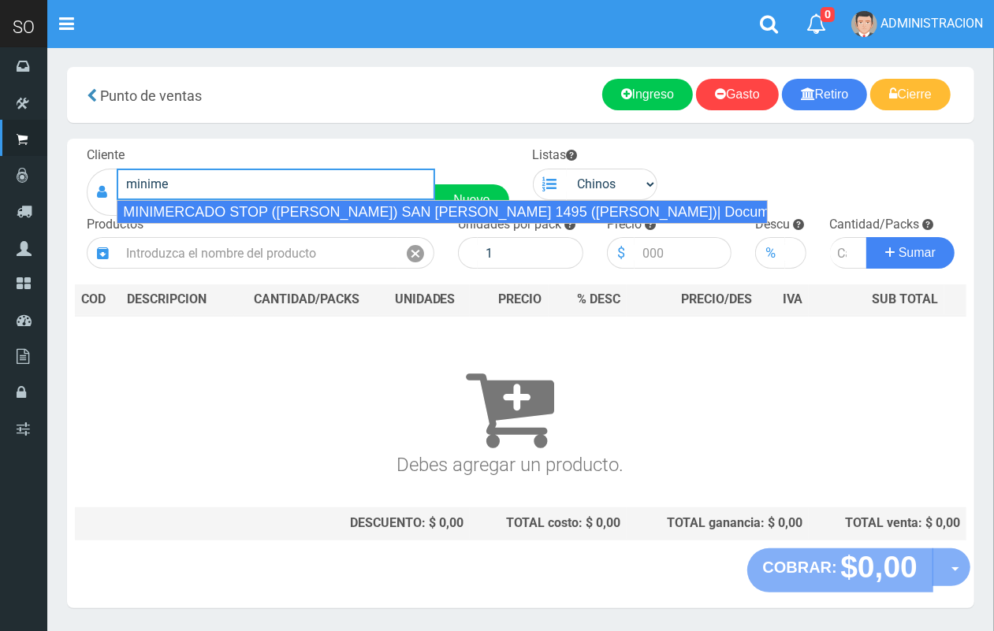
drag, startPoint x: 361, startPoint y: 214, endPoint x: 501, endPoint y: 175, distance: 145.5
click at [365, 209] on div "MINIMERCADO STOP (LEANDRO) SAN MARTIN 1495 (GILES)| Documento: 15361486 | Teléf…" at bounding box center [442, 212] width 651 height 24
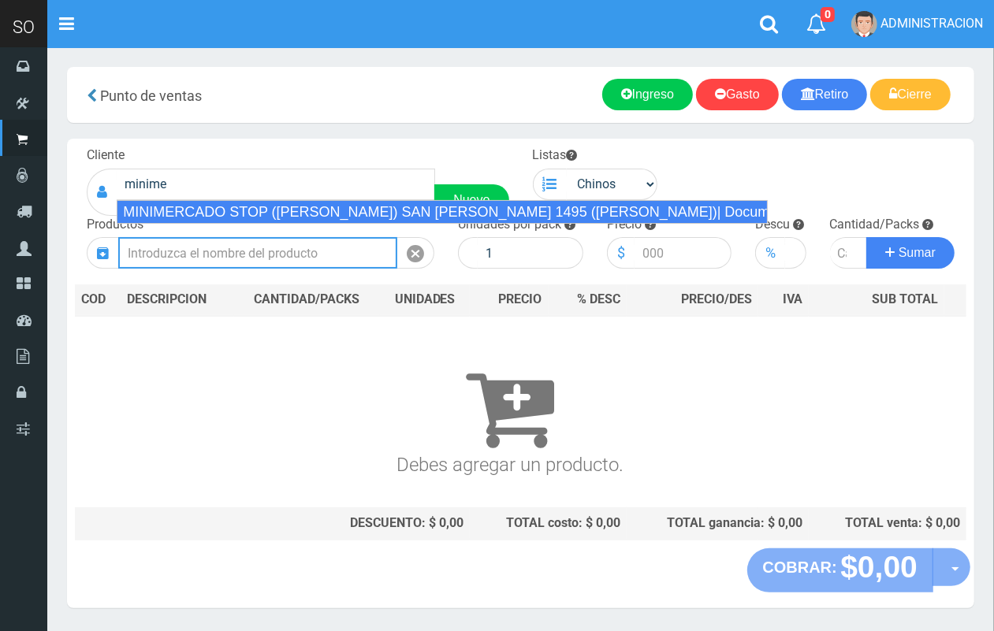
type input "MINIMERCADO STOP (LEANDRO) SAN MARTIN 1495 (GILES)| Documento: 15361486 | Teléf…"
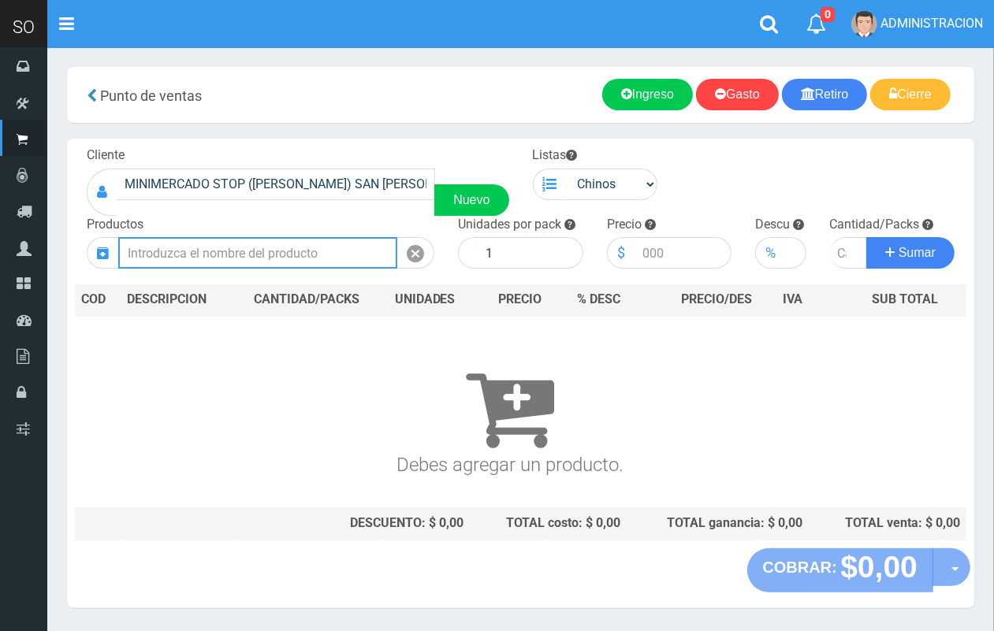
click at [336, 247] on input "text" at bounding box center [257, 253] width 279 height 32
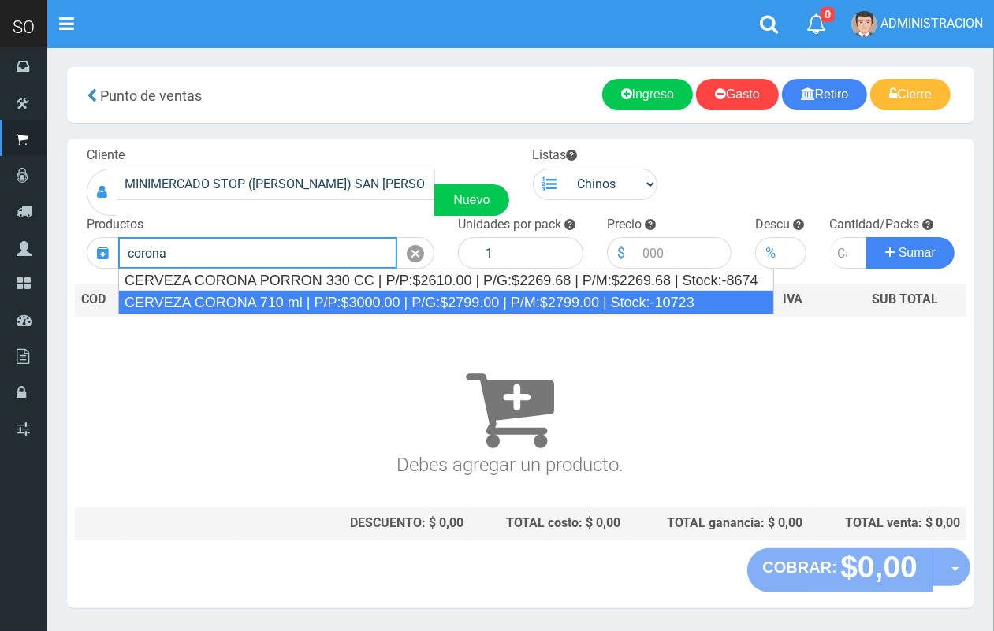
click at [399, 295] on div "CERVEZA CORONA 710 ml | P/P:$3000.00 | P/G:$2799.00 | P/M:$2799.00 | Stock:-107…" at bounding box center [446, 303] width 656 height 24
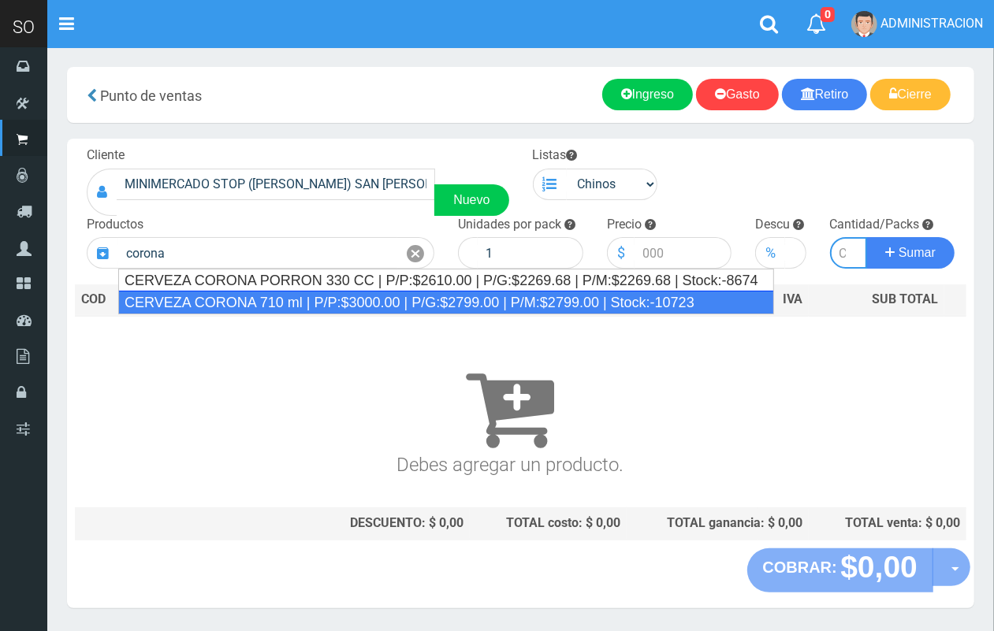
type input "CERVEZA CORONA 710 ml | P/P:$3000.00 | P/G:$2799.00 | P/M:$2799.00 | Stock:-107…"
type input "12"
type input "3000.00"
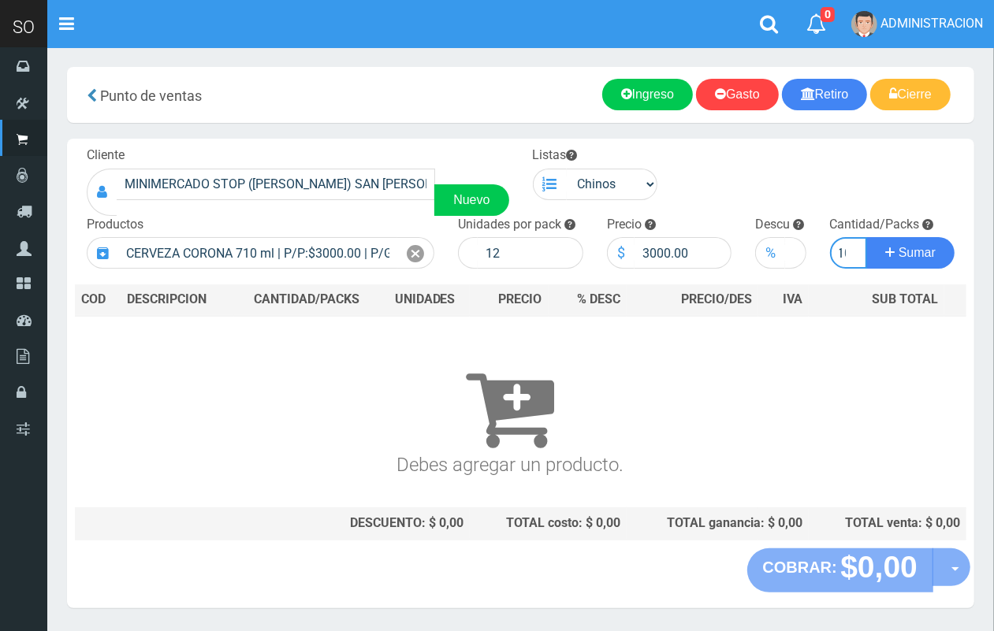
scroll to position [0, 9]
type input "10"
click at [866, 237] on button "Sumar" at bounding box center [910, 253] width 88 height 32
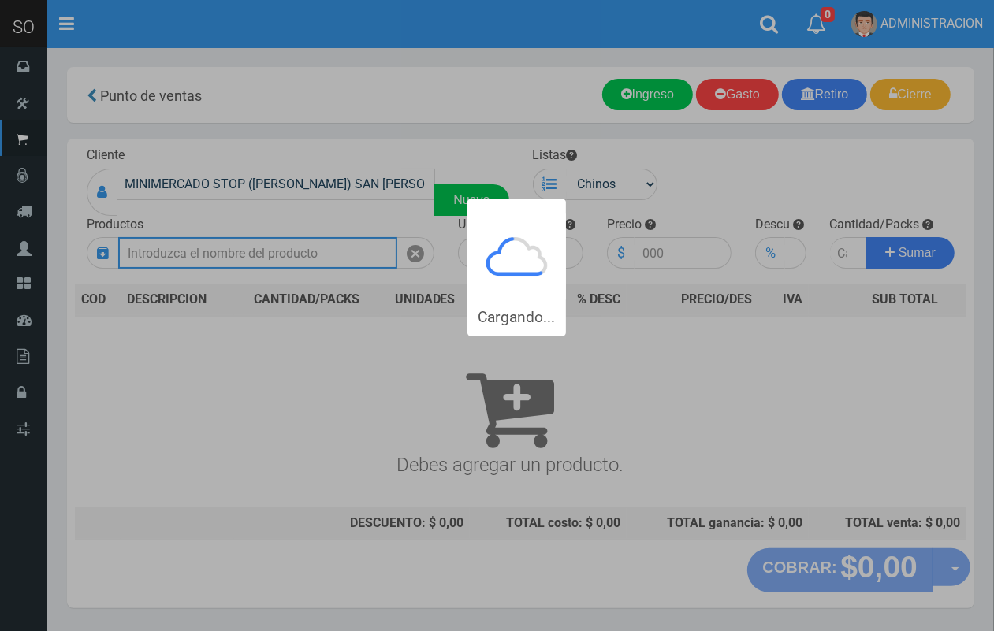
scroll to position [0, 0]
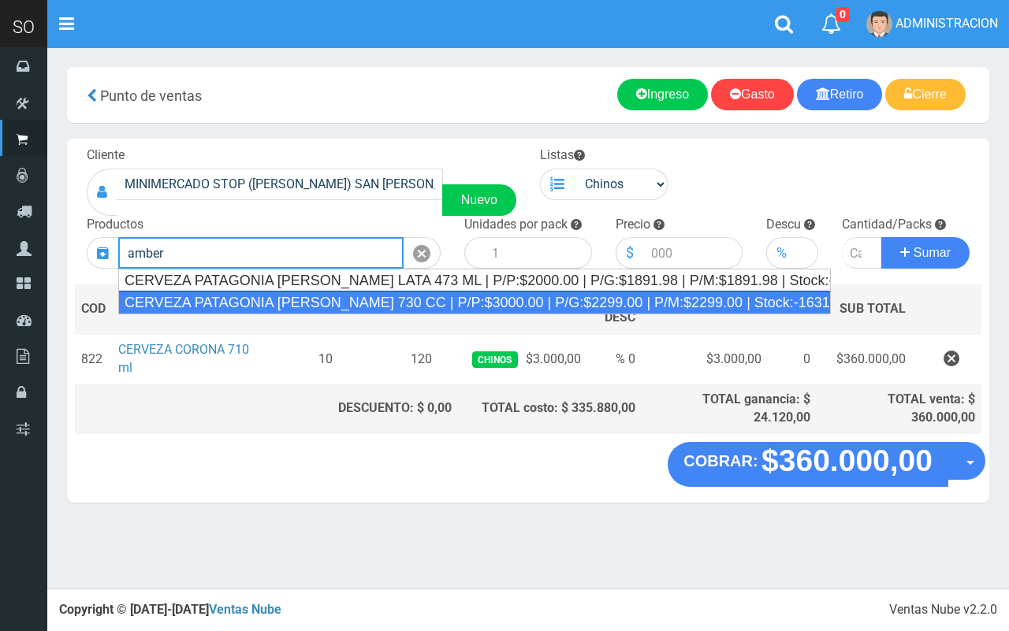
click at [462, 303] on div "CERVEZA PATAGONIA AMBER LAGER 730 CC | P/P:$3000.00 | P/G:$2299.00 | P/M:$2299.…" at bounding box center [474, 303] width 712 height 24
type input "CERVEZA PATAGONIA AMBER LAGER 730 CC | P/P:$3000.00 | P/G:$2299.00 | P/M:$2299.…"
type input "6"
type input "3000.00"
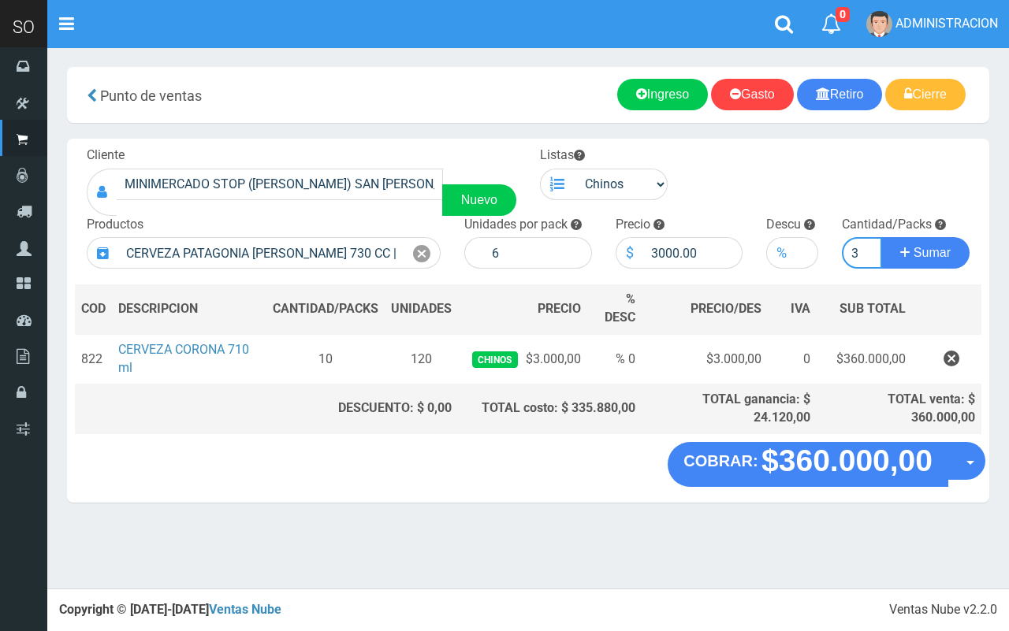
type input "3"
click at [881, 237] on button "Sumar" at bounding box center [925, 253] width 88 height 32
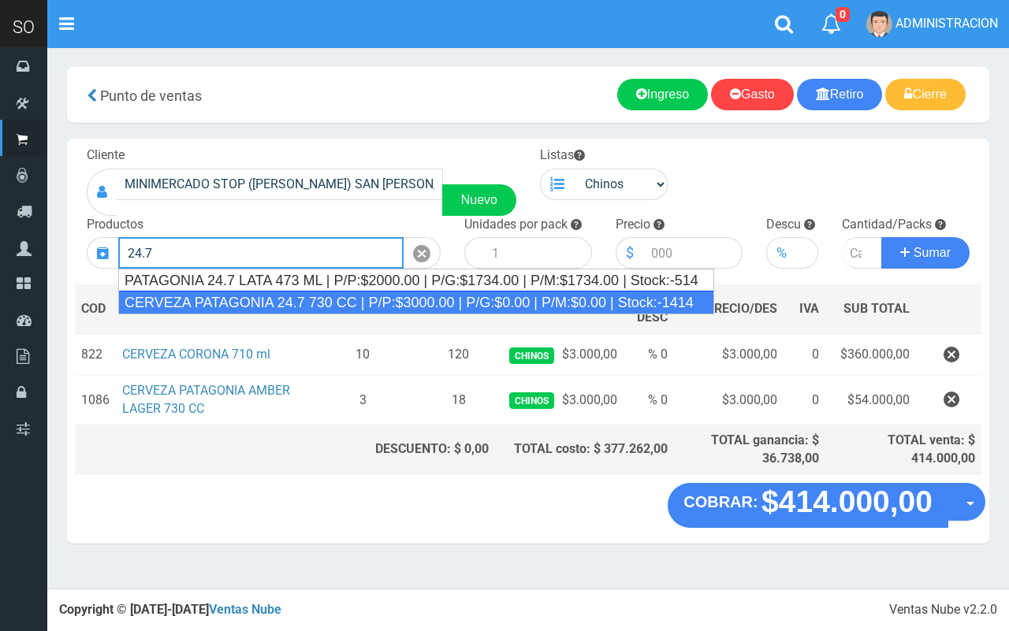
click at [391, 309] on div "CERVEZA PATAGONIA 24.7 730 CC | P/P:$3000.00 | P/G:$0.00 | P/M:$0.00 | Stock:-1…" at bounding box center [416, 303] width 596 height 24
type input "CERVEZA PATAGONIA 24.7 730 CC | P/P:$3000.00 | P/G:$0.00 | P/M:$0.00 | Stock:-1…"
type input "6"
type input "3000.00"
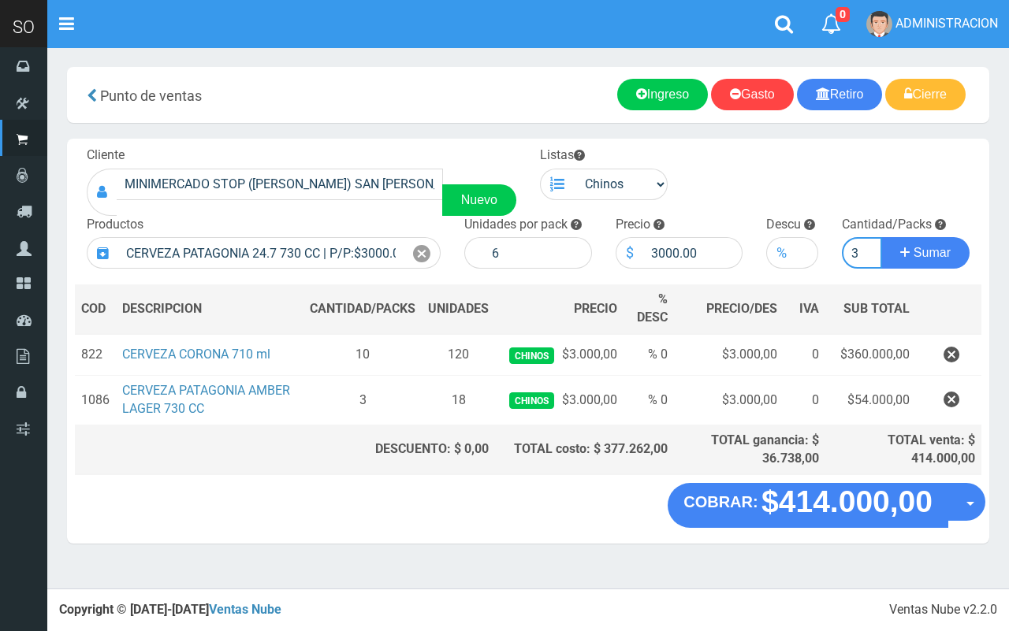
type input "3"
click at [881, 237] on button "Sumar" at bounding box center [925, 253] width 88 height 32
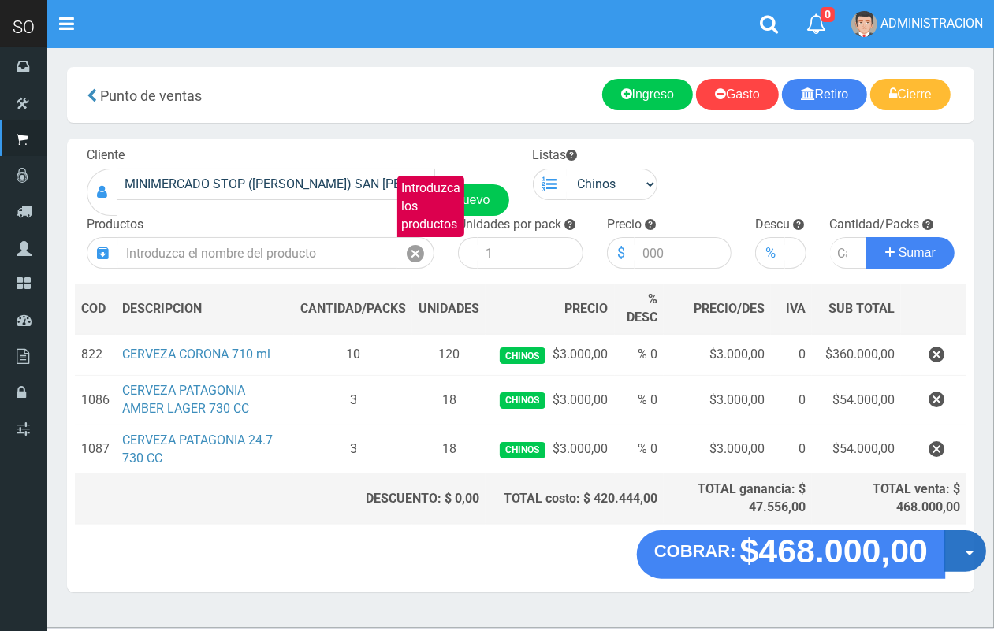
click at [961, 560] on button "Opciones" at bounding box center [965, 551] width 42 height 42
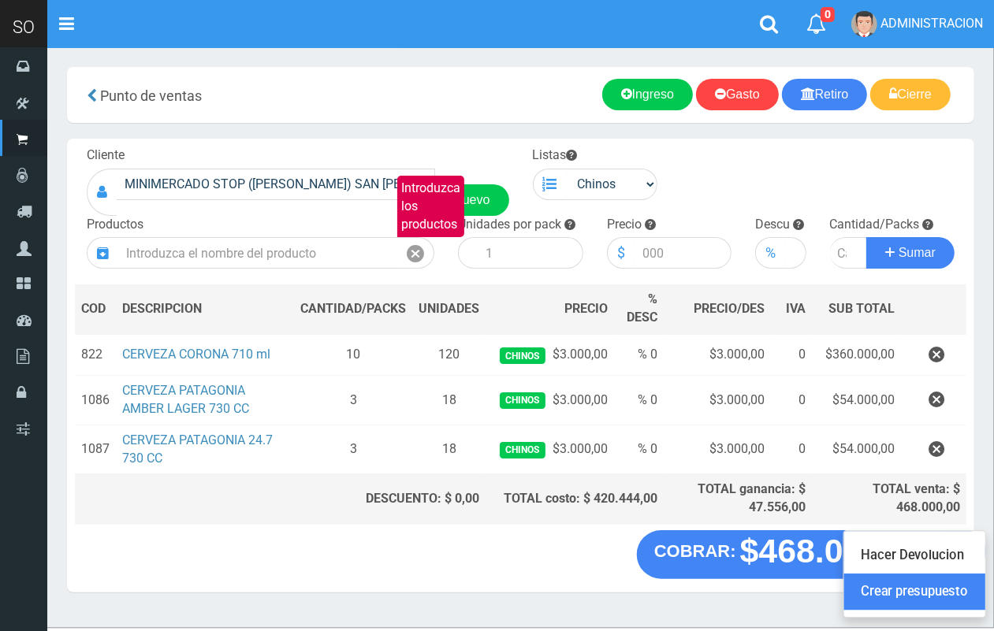
click at [954, 585] on link "Crear presupuesto" at bounding box center [914, 592] width 141 height 36
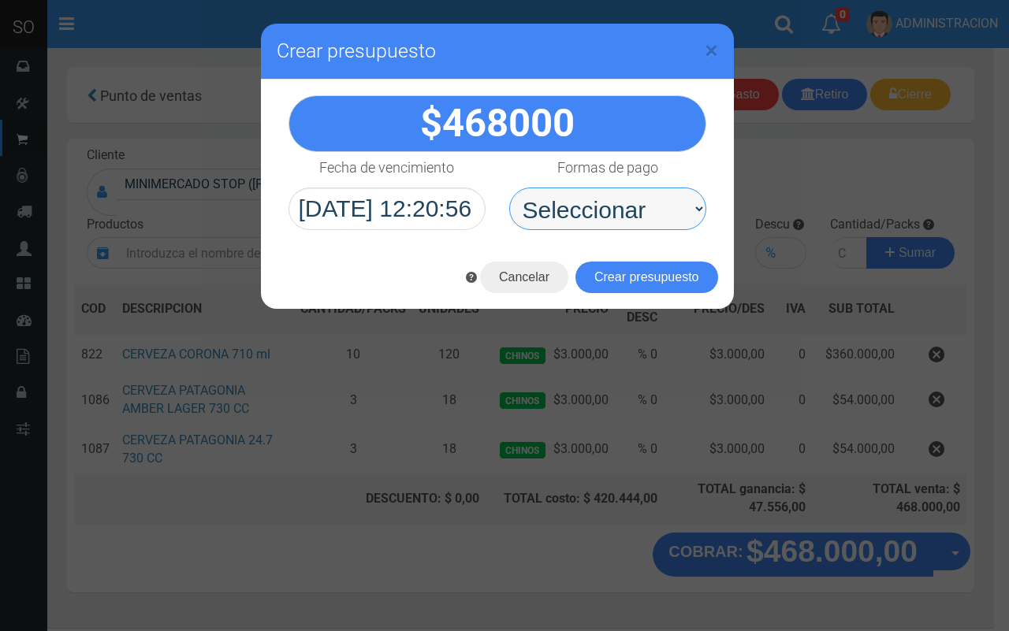
drag, startPoint x: 591, startPoint y: 217, endPoint x: 579, endPoint y: 229, distance: 17.3
click at [589, 217] on select "Seleccionar Efectivo Tarjeta de Crédito Depósito Débito" at bounding box center [607, 209] width 197 height 43
select select "Efectivo"
click at [509, 188] on select "Seleccionar Efectivo Tarjeta de Crédito Depósito Débito" at bounding box center [607, 209] width 197 height 43
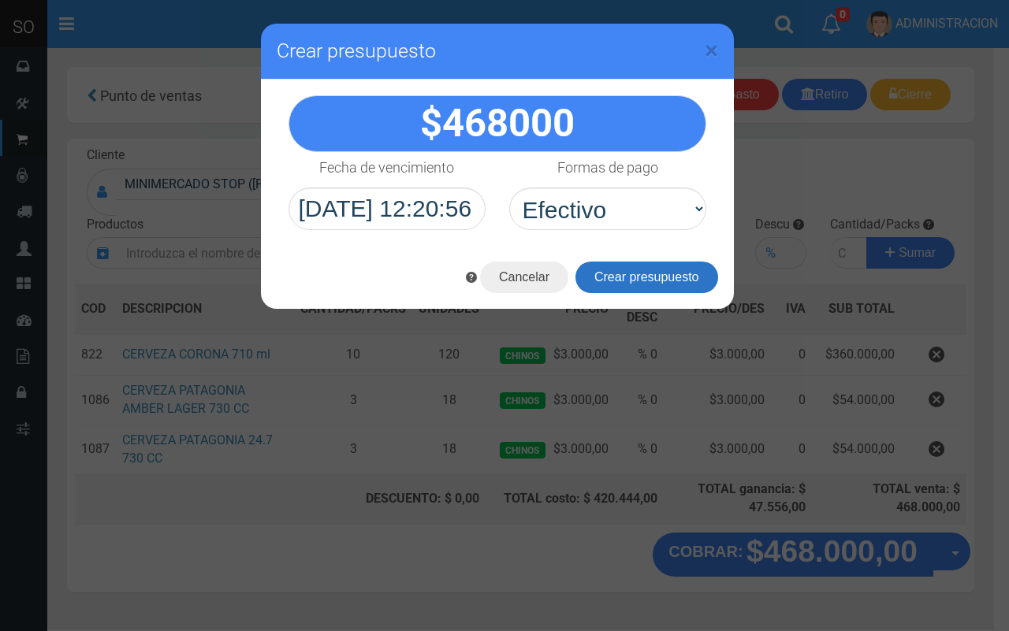
click at [607, 284] on button "Crear presupuesto" at bounding box center [646, 278] width 143 height 32
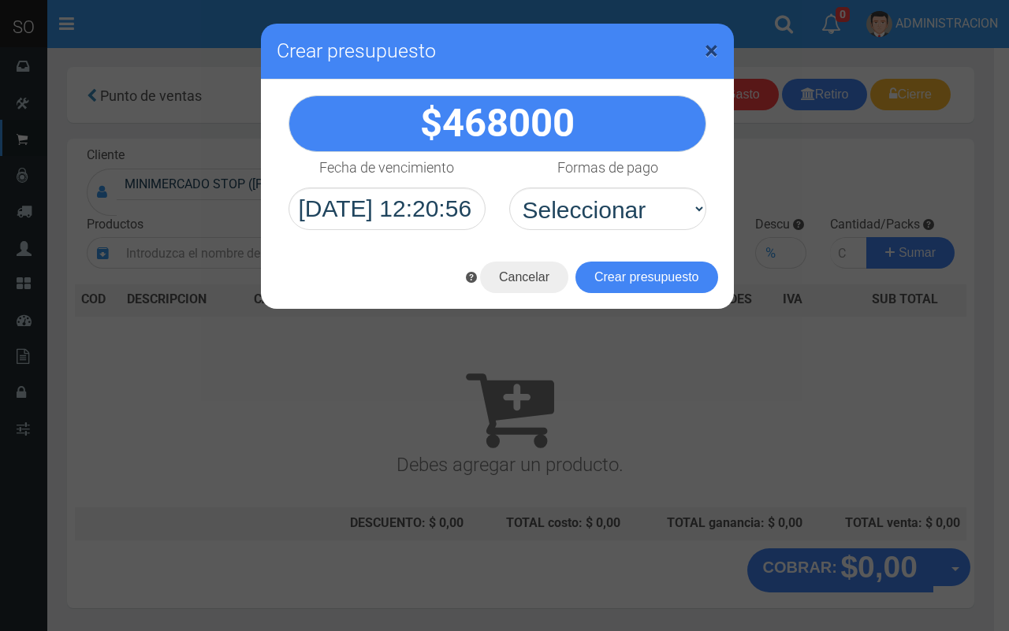
click at [708, 50] on span "×" at bounding box center [710, 50] width 13 height 30
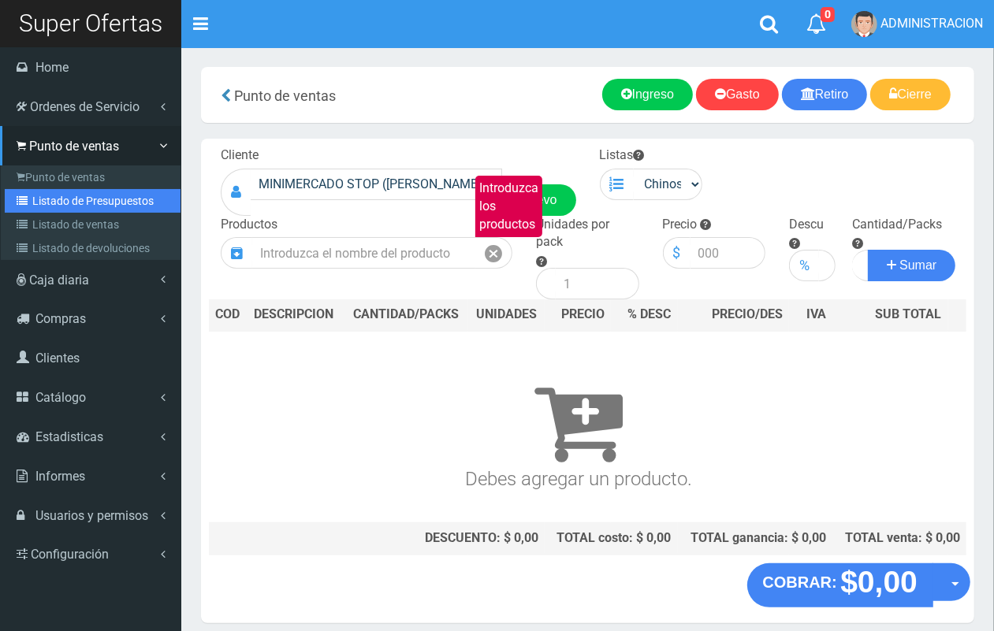
click at [69, 195] on link "Listado de Presupuestos" at bounding box center [93, 201] width 176 height 24
